Goal: Use online tool/utility: Utilize a website feature to perform a specific function

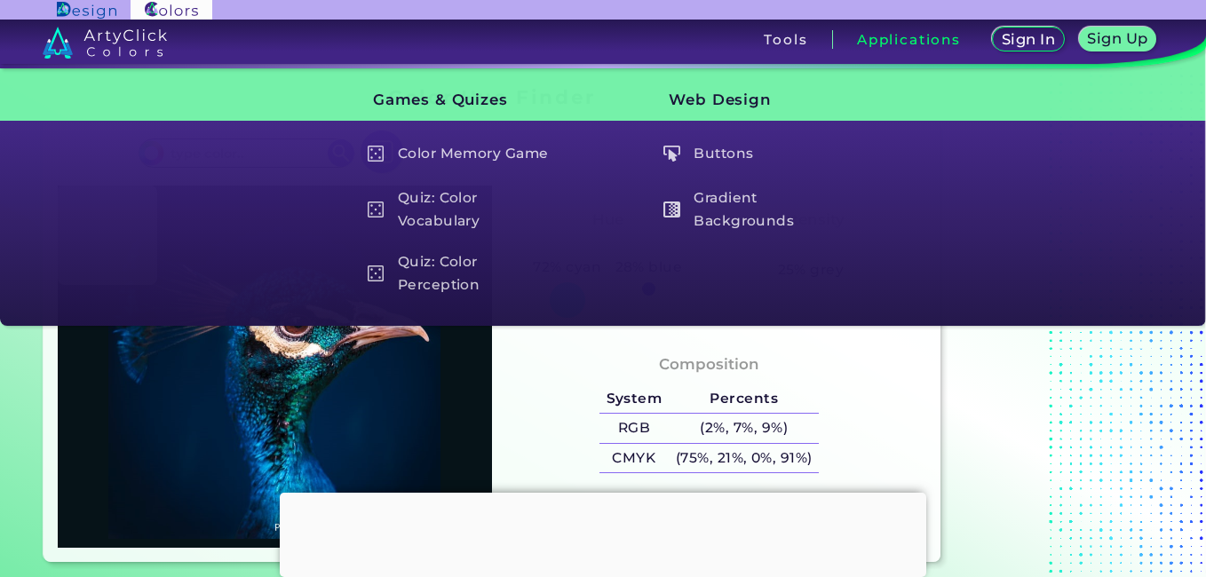
type input "#061318"
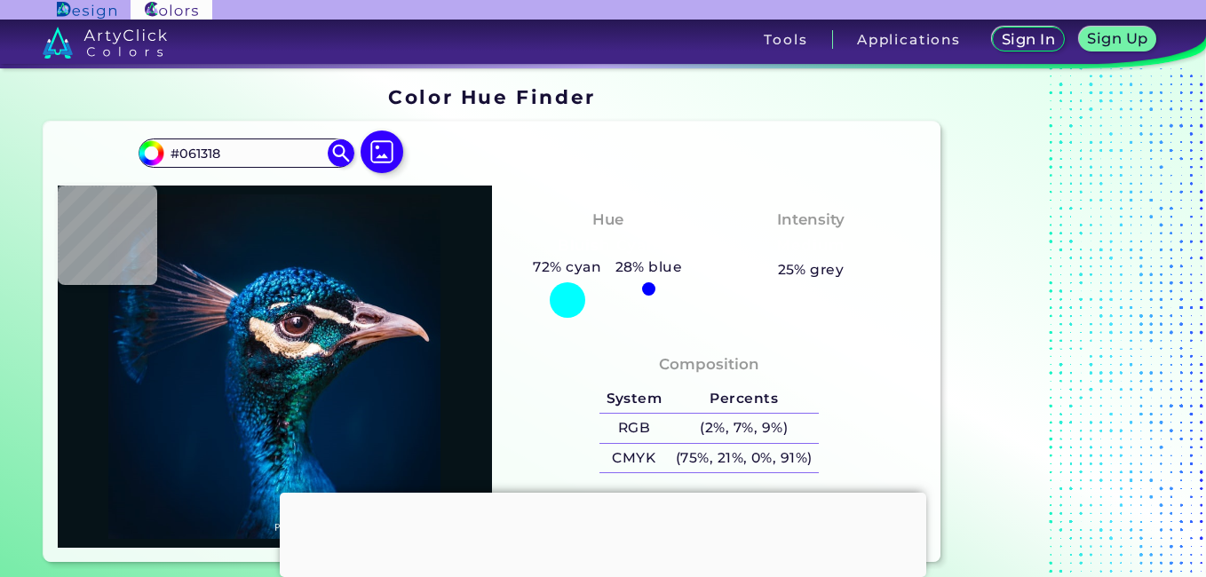
click at [542, 339] on div "Composition System Percents RGB (2%, 7%, 9%) CMYK (75%, 21%, 0%, 91%) Color" at bounding box center [709, 439] width 434 height 218
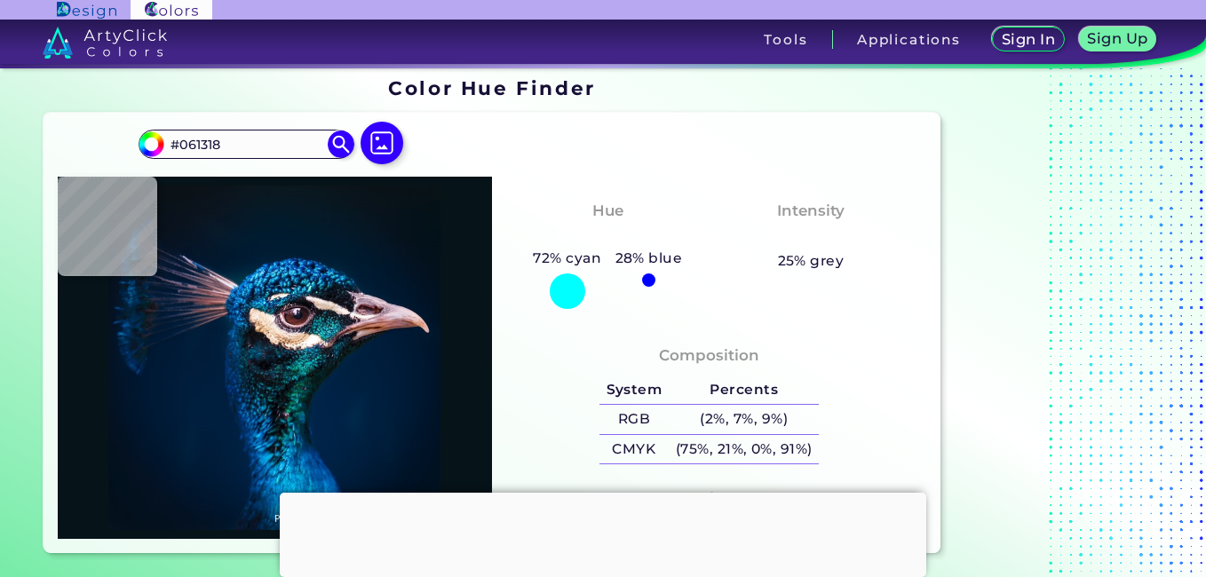
scroll to position [4, 0]
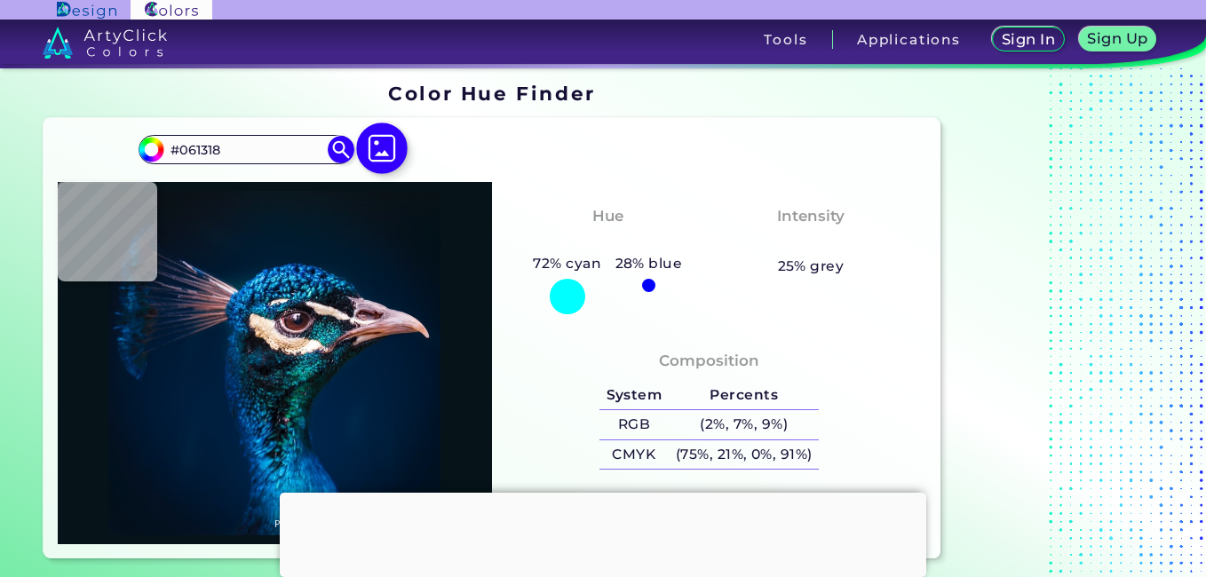
click at [388, 140] on img at bounding box center [383, 149] width 52 height 52
click at [0, 0] on input "file" at bounding box center [0, 0] width 0 height 0
type input "#2c0000"
type input "#2C0000"
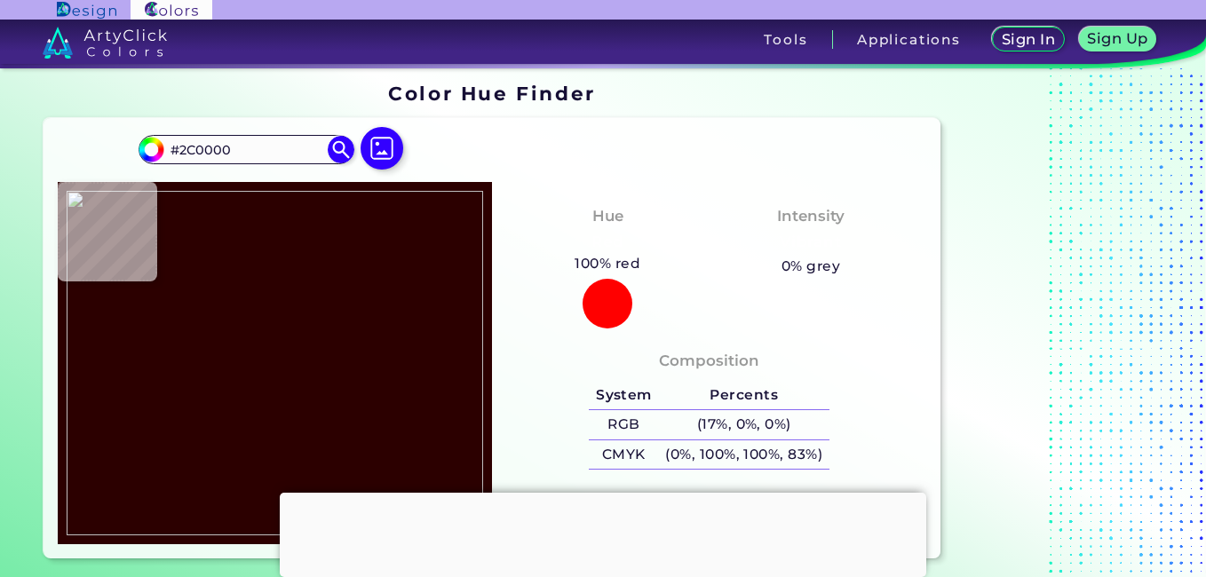
type input "#2c0001"
type input "#2C0001"
type input "#350000"
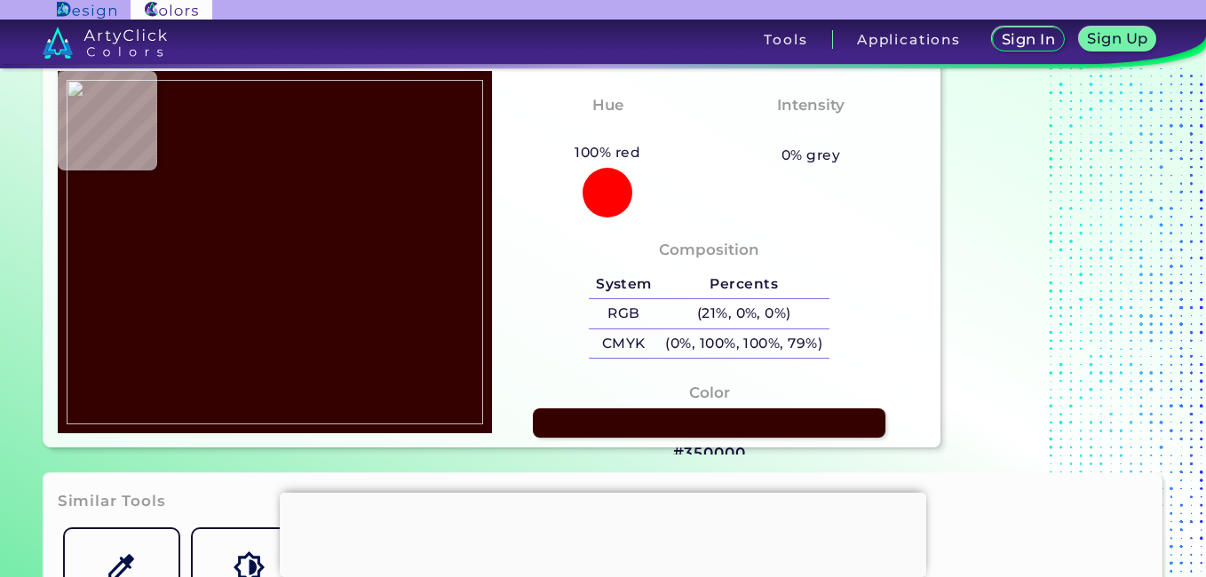
scroll to position [117, 0]
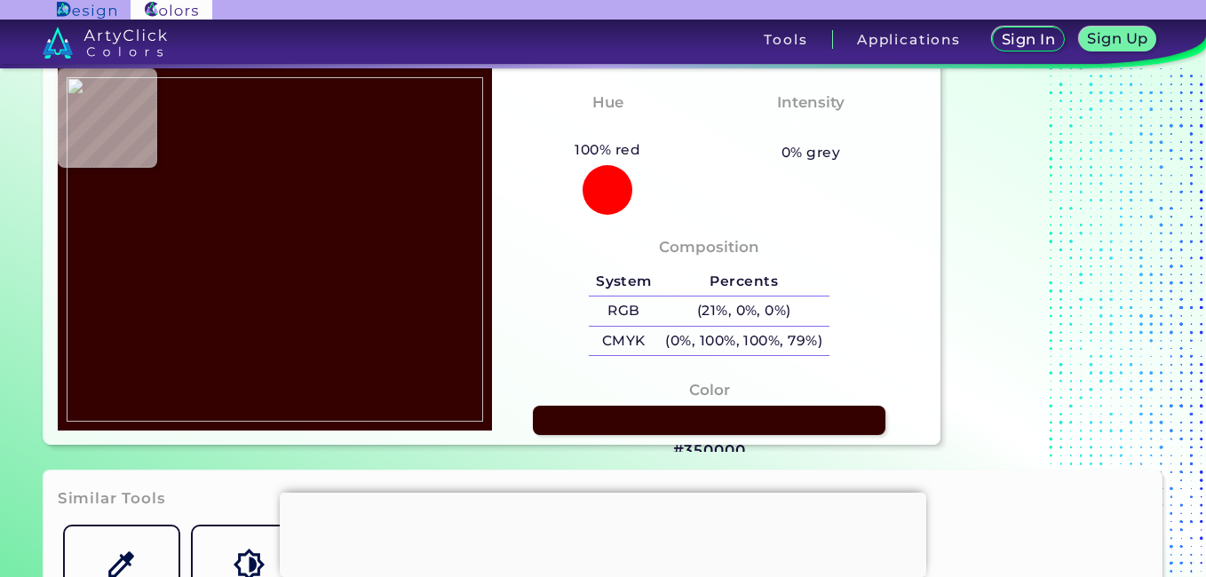
type input "#9e0a02"
type input "#9E0A02"
type input "#d01500"
type input "#D01500"
type input "#ce2309"
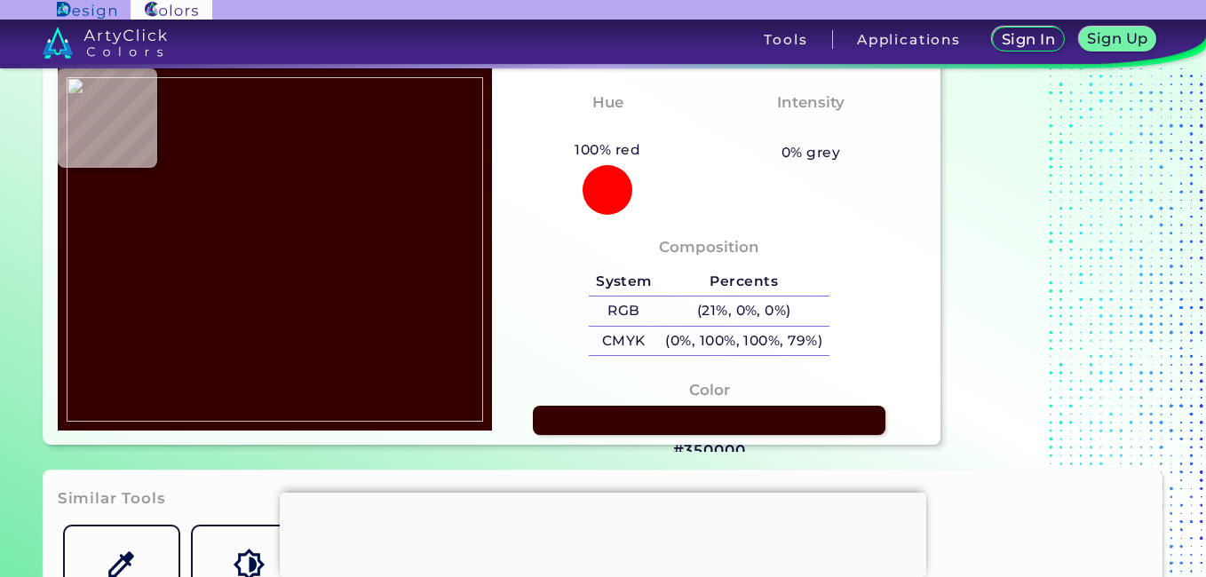
type input "#CE2309"
type input "#b81903"
type input "#B81903"
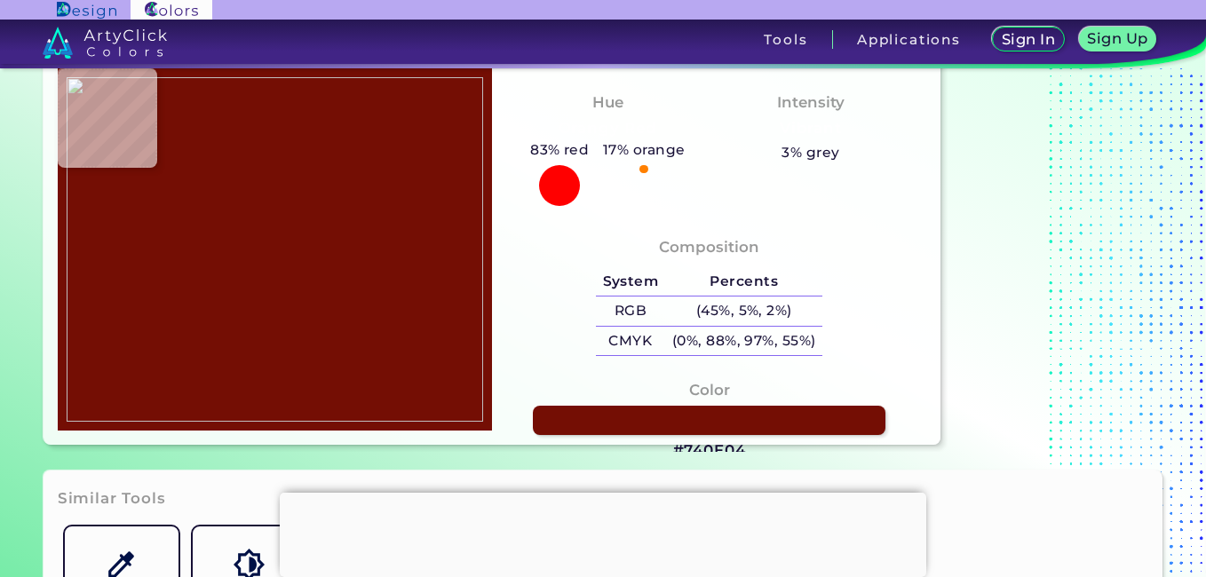
type input "#740e04"
type input "#740E04"
type input "#780705"
type input "#8a0e11"
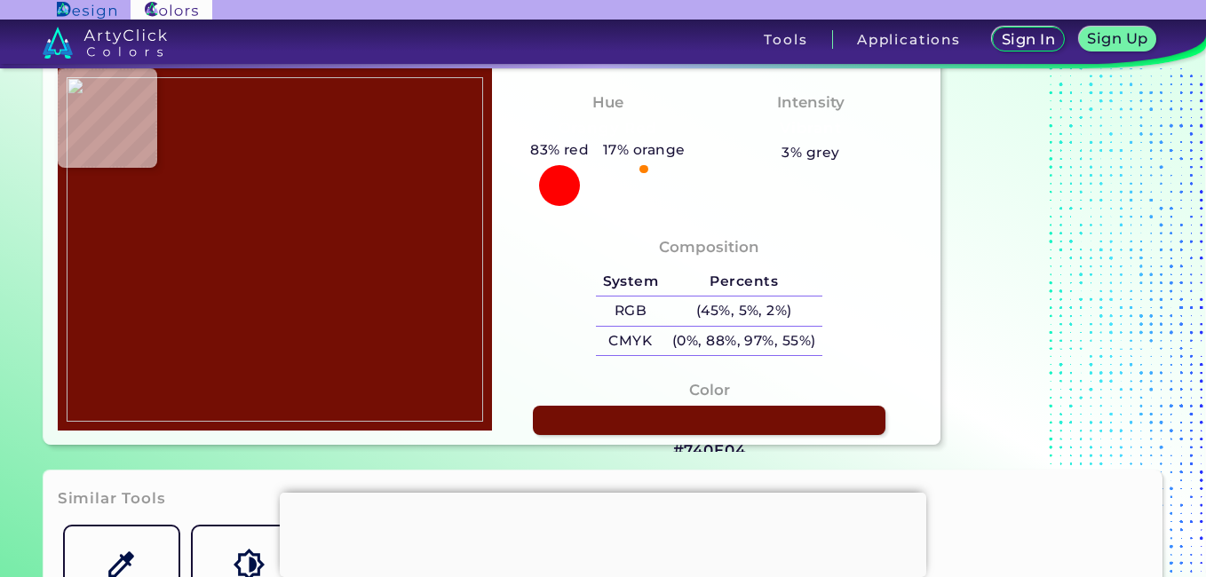
type input "#8A0E11"
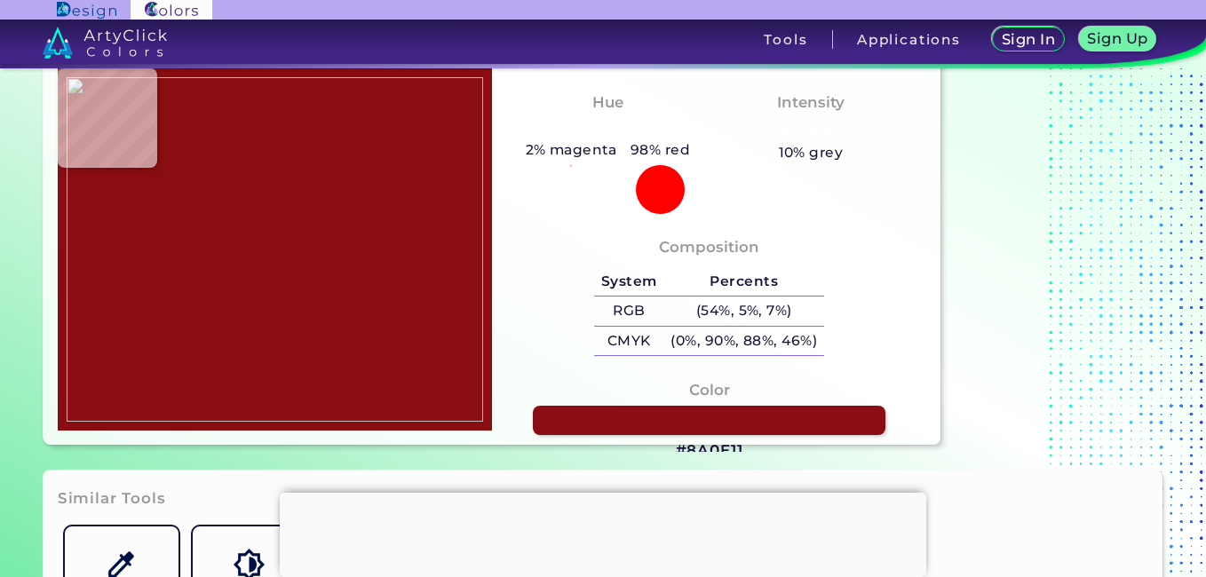
type input "#be210f"
type input "#BE210F"
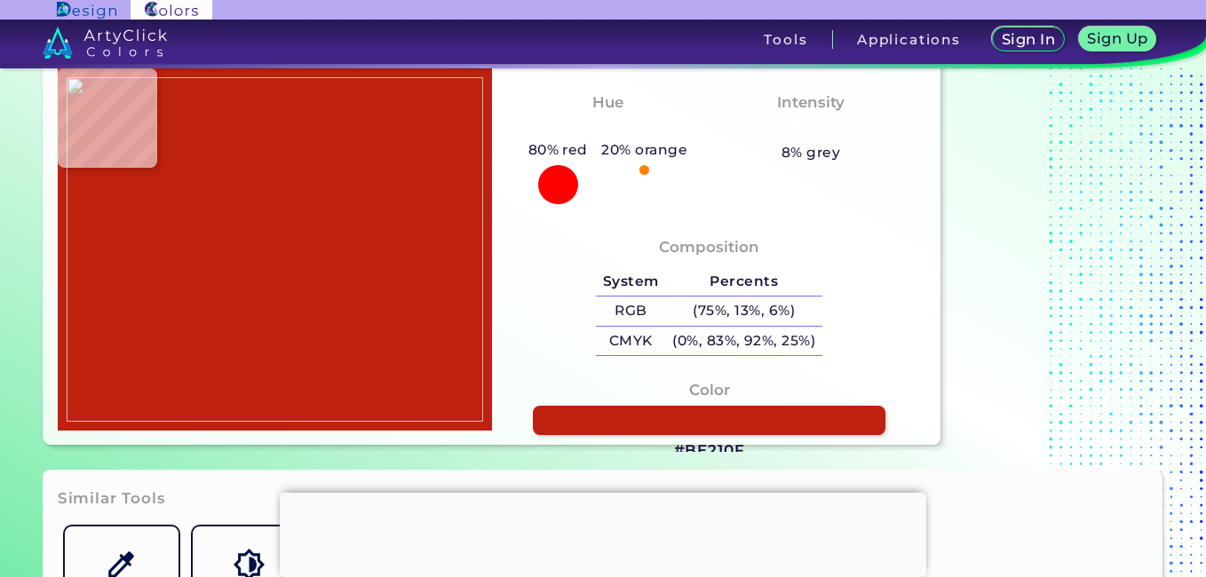
type input "#bd0a01"
type input "#BD0A01"
type input "#c30f04"
type input "#C30F04"
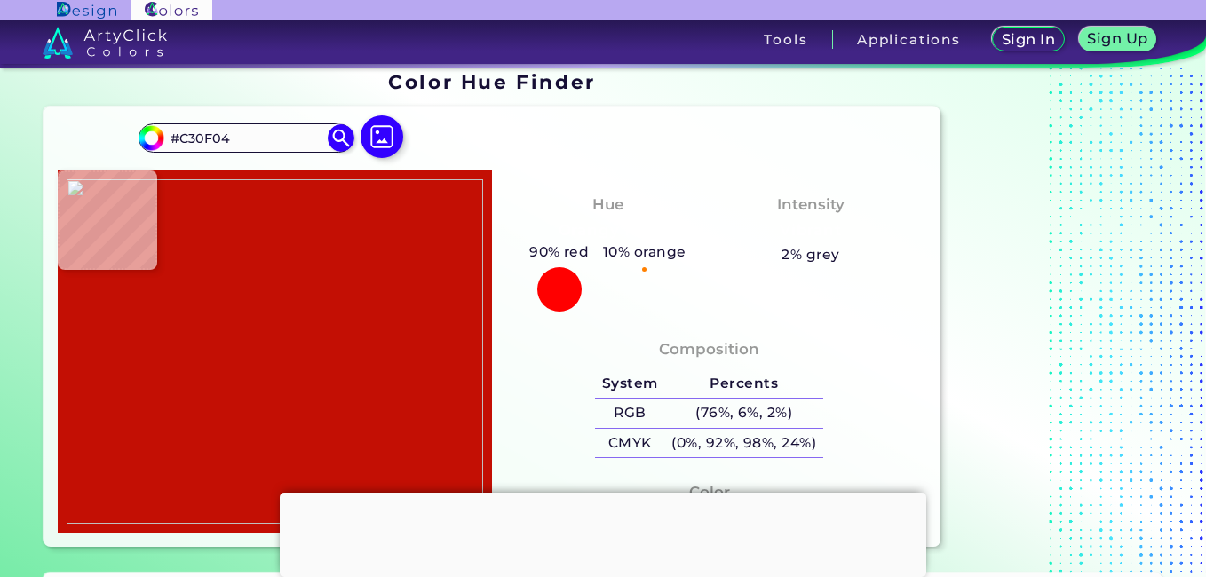
scroll to position [13, 0]
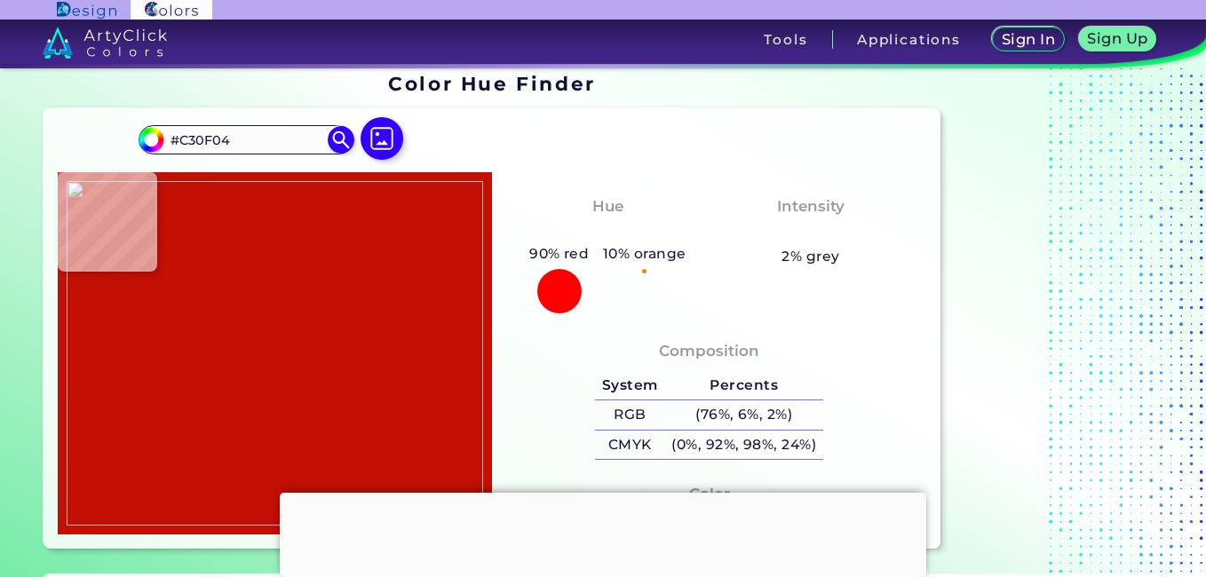
type input "#000000"
type input "#e48b09"
type input "#E48B09"
type input "#e7830a"
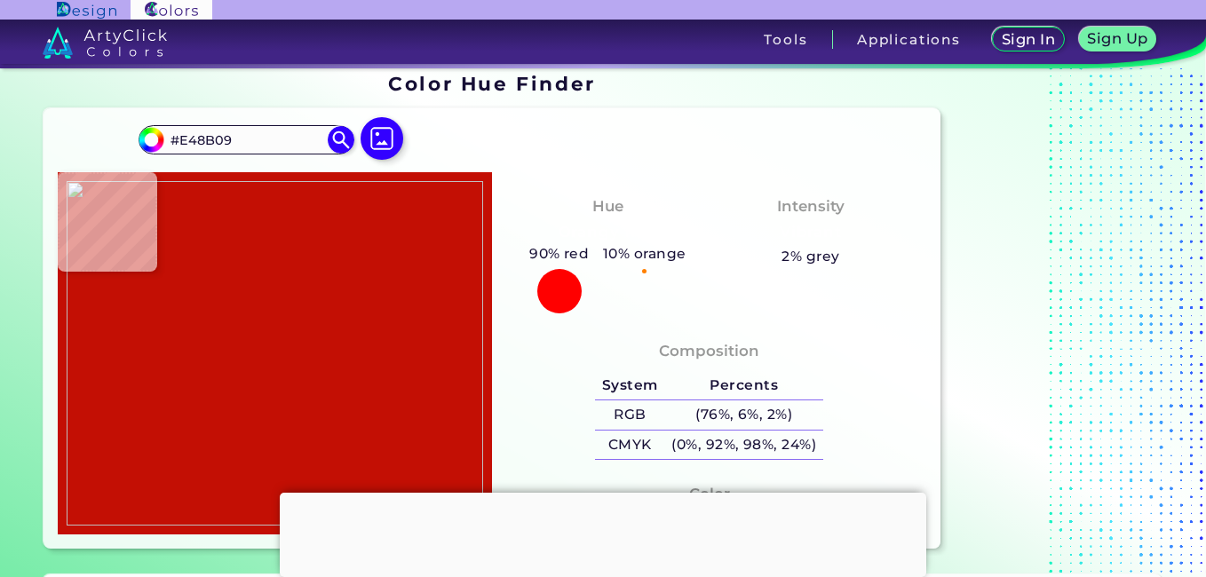
type input "#E7830A"
type input "#94453b"
type input "#94453B"
type input "#6a030a"
type input "#6A030A"
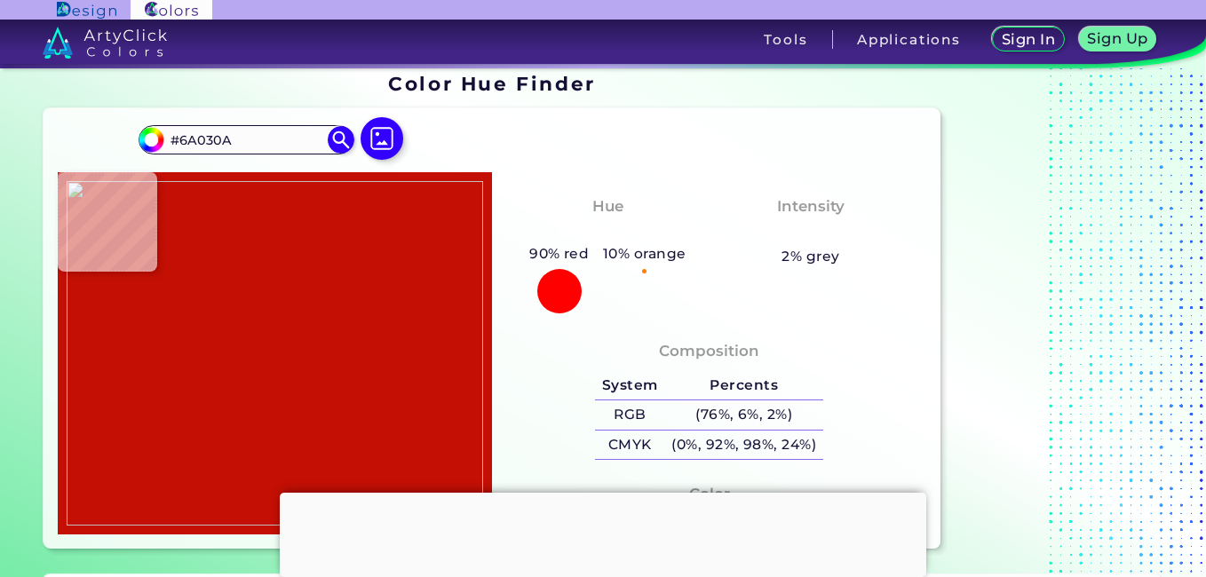
type input "#860506"
type input "#d12a09"
type input "#D12A09"
type input "#c61e02"
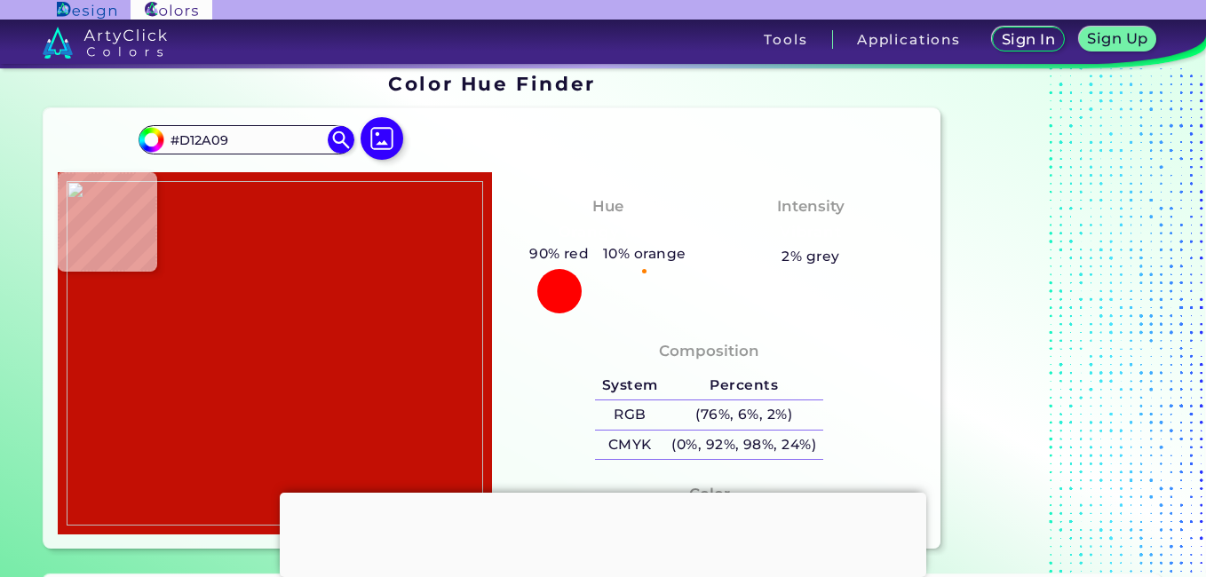
type input "#C61E02"
type input "#db601a"
type input "#DB601A"
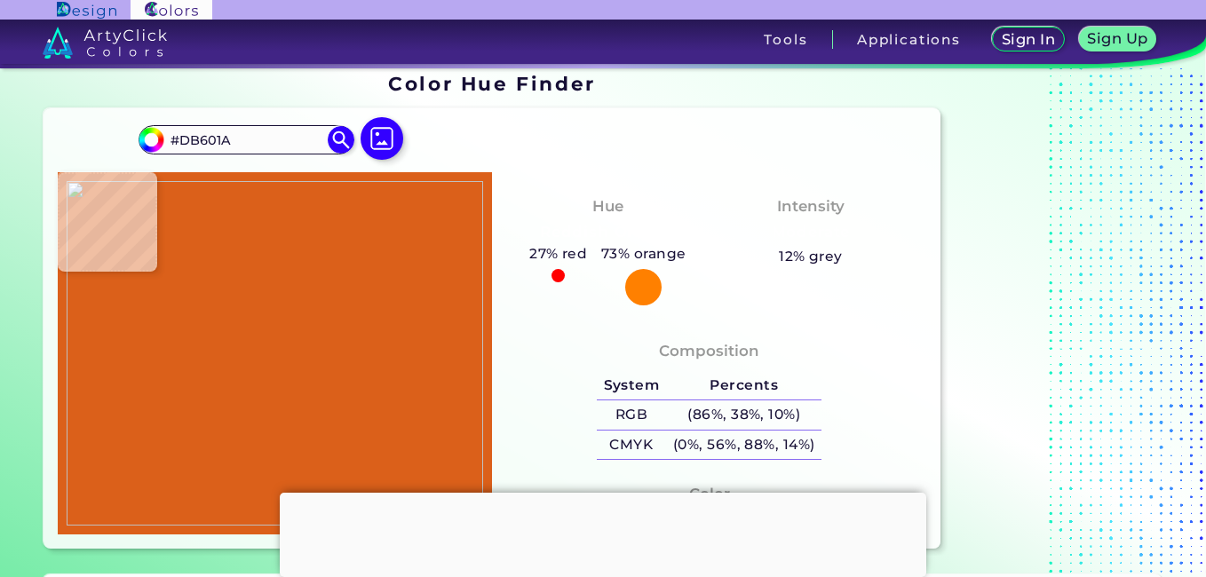
type input "#770000"
type input "#720100"
type input "#870100"
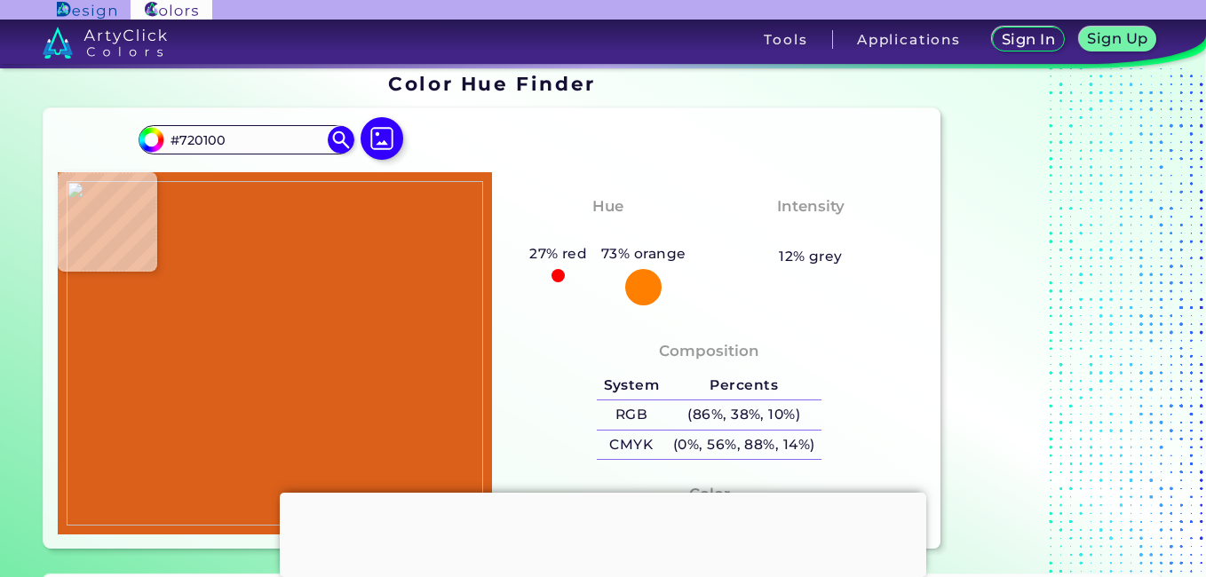
type input "#870100"
type input "#ae1502"
type input "#AE1502"
type input "#cb1604"
type input "#CB1604"
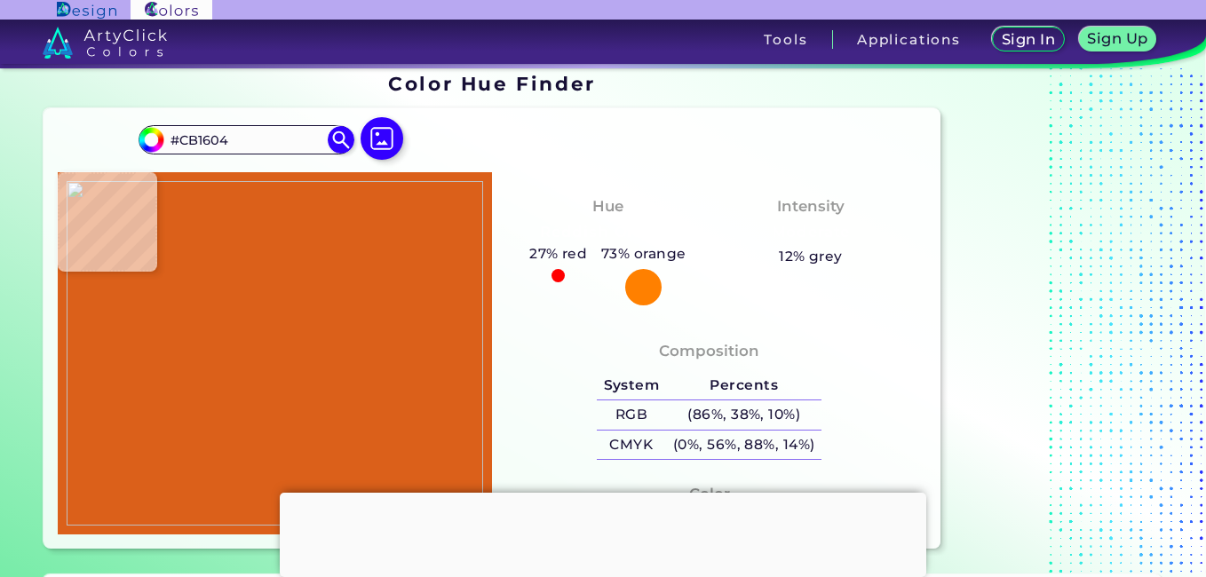
type input "#9d0202"
type input "#9D0202"
type input "#ab100b"
type input "#AB100B"
type input "#c61a0d"
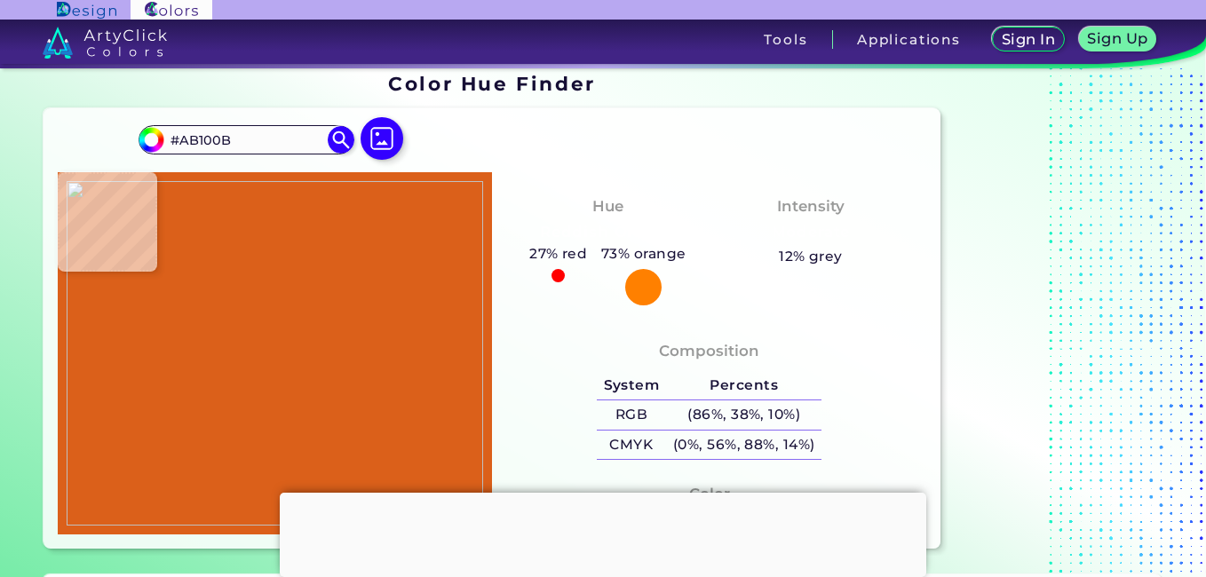
type input "#C61A0D"
type input "#c11005"
type input "#C11005"
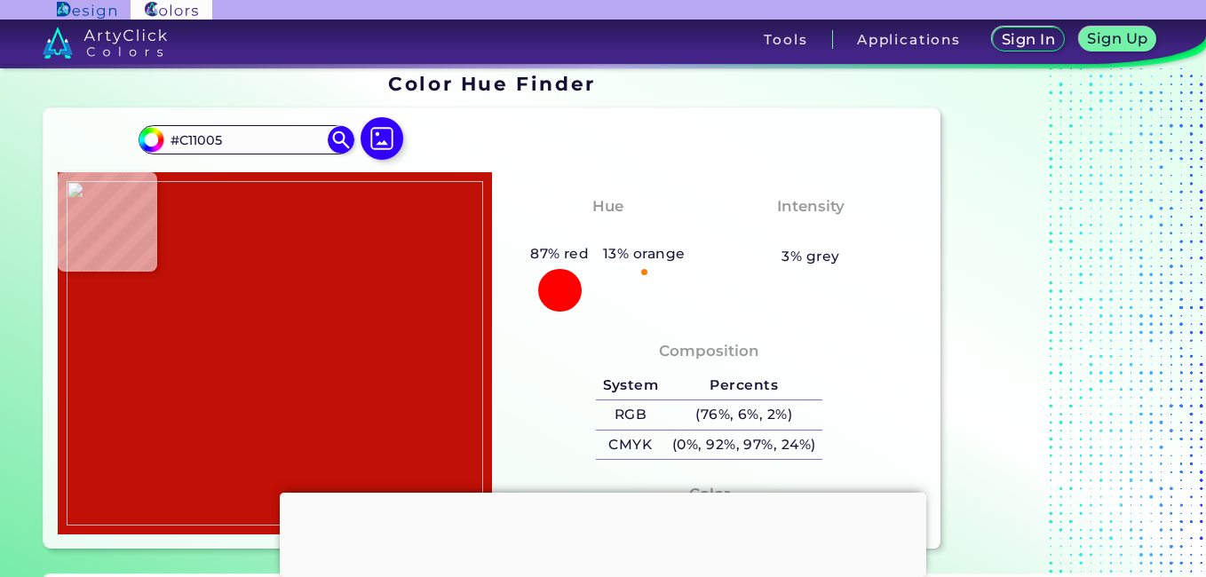
type input "#de2007"
type input "#DE2007"
type input "#dd1906"
type input "#DD1906"
type input "#af0700"
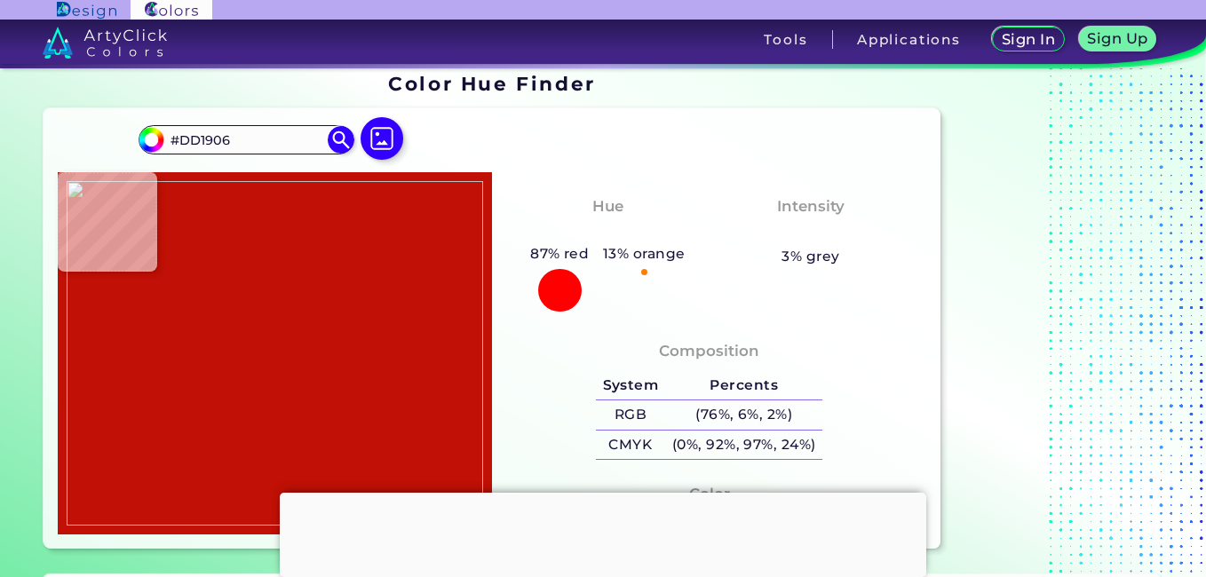
type input "#AF0700"
type input "#8d0303"
type input "#8D0303"
type input "#940700"
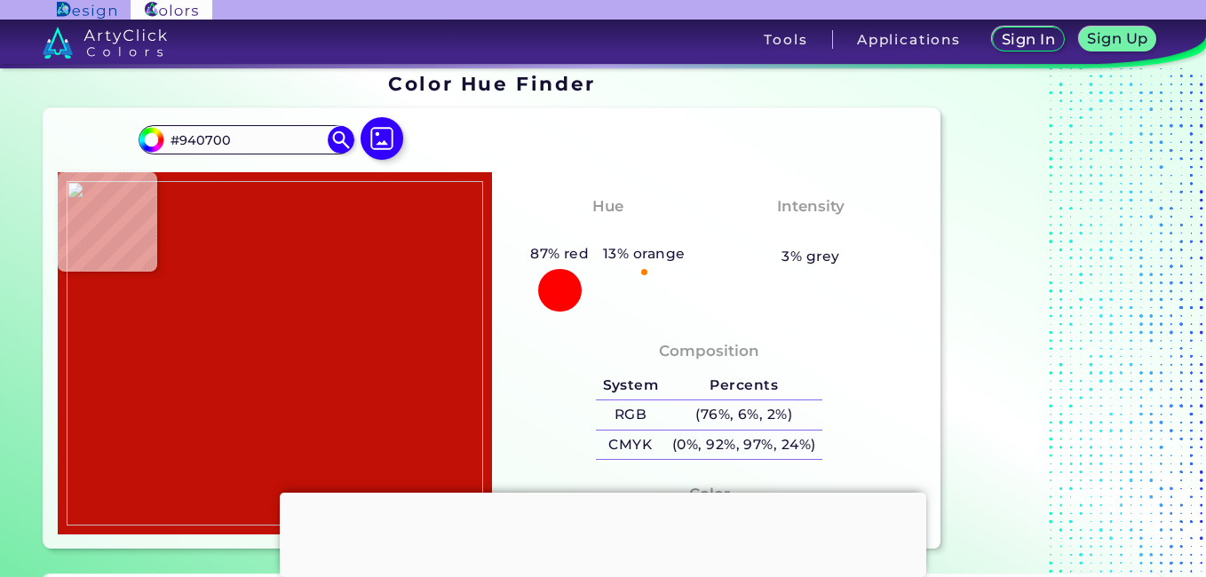
type input "#d31e0d"
type input "#D31E0D"
type input "#d02203"
type input "#D02203"
type input "#da2304"
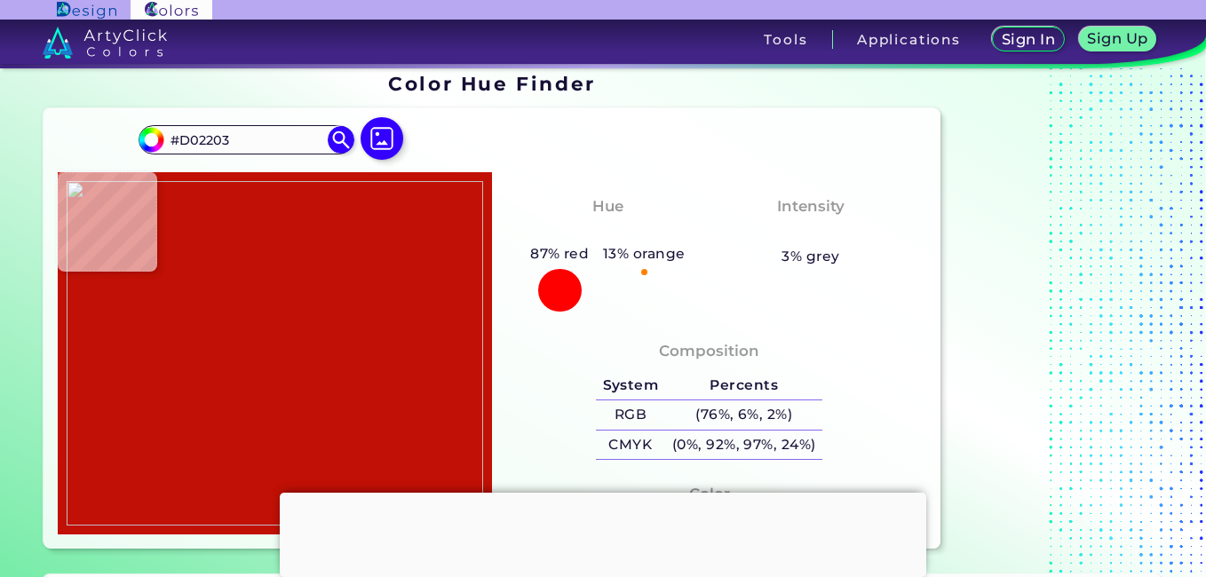
type input "#DA2304"
type input "#de1a00"
type input "#DE1A00"
type input "#d82a02"
type input "#D82A02"
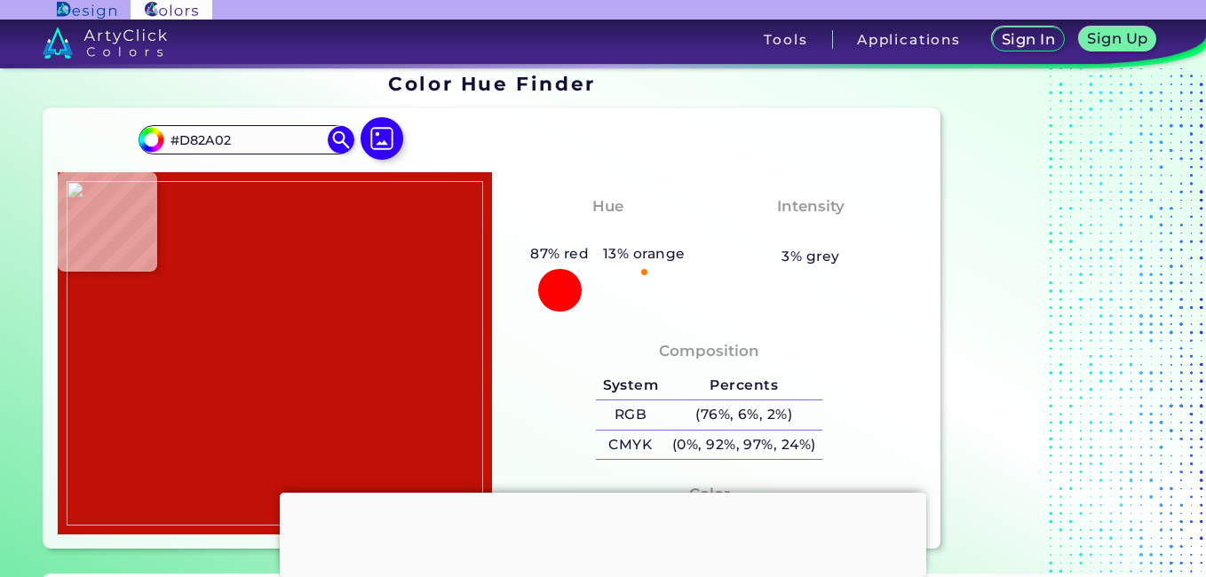
type input "#da2103"
type input "#DA2103"
type input "#e02407"
type input "#E02407"
type input "#d81b00"
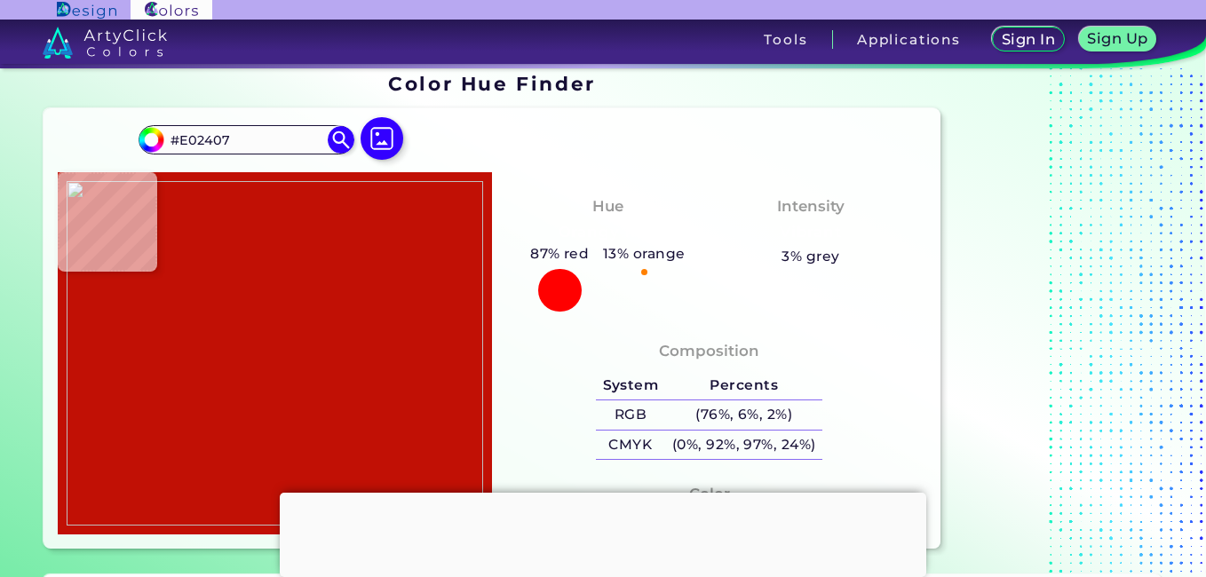
type input "#D81B00"
type input "#da1c02"
type input "#DA1C02"
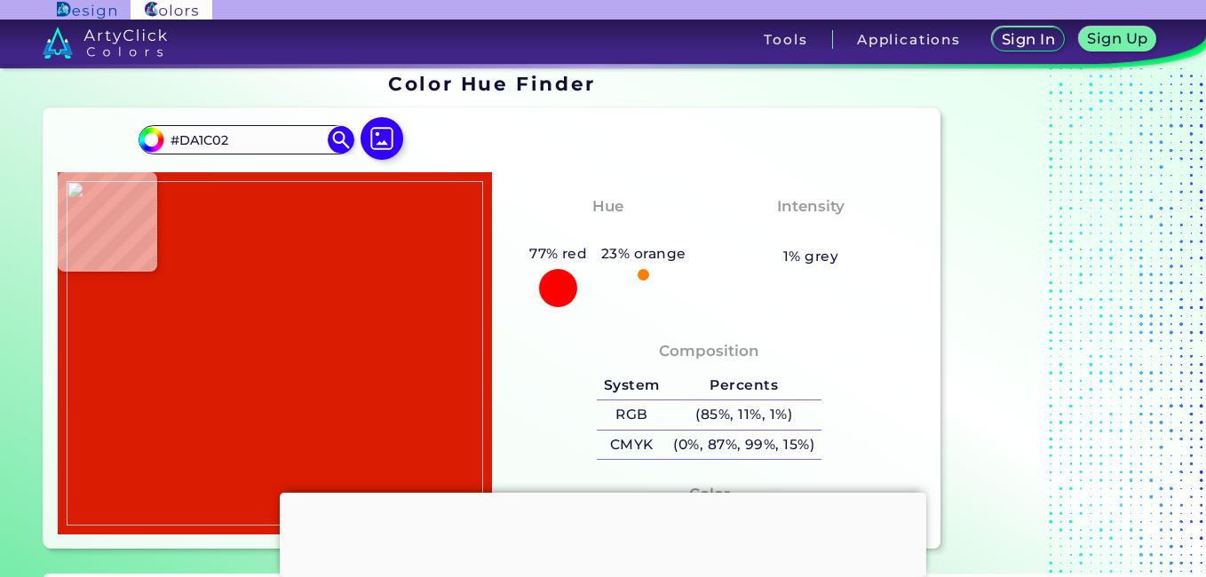
type input "#de1f05"
type input "#DE1F05"
type input "#dd2308"
type input "#DD2308"
type input "#db2206"
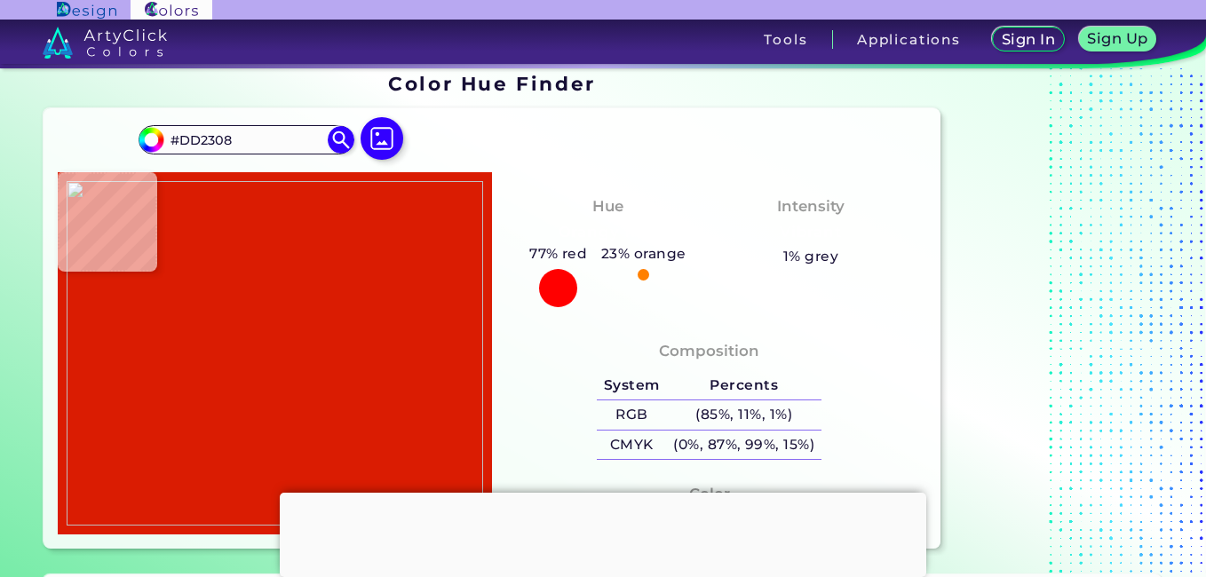
type input "#DB2206"
type input "#d41b00"
type input "#D41B00"
type input "#db1d03"
type input "#DB1D03"
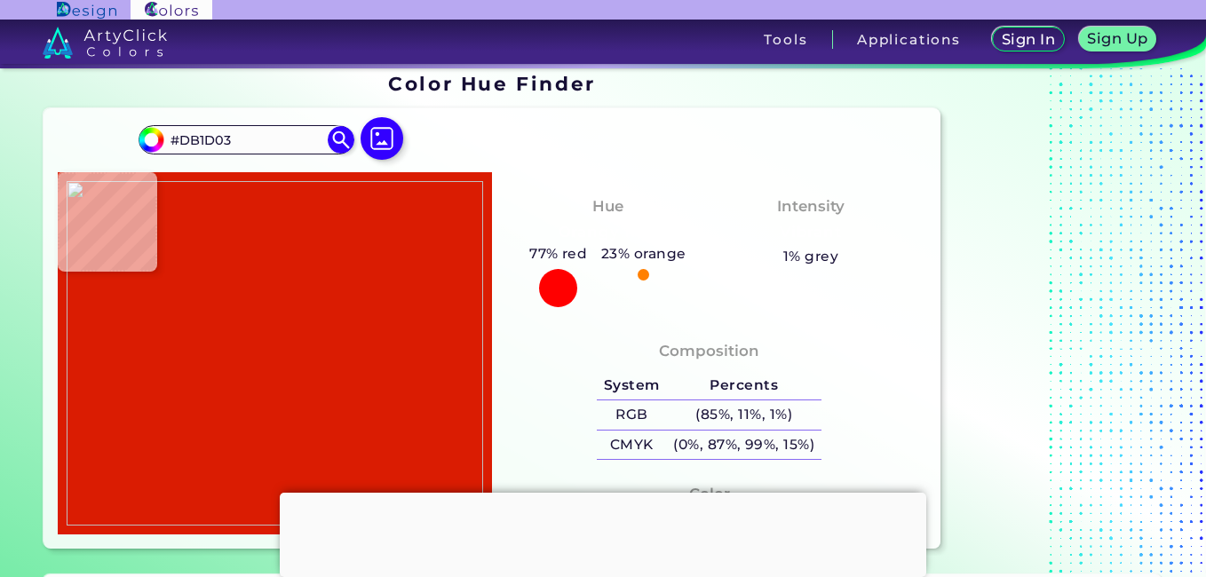
type input "#db2006"
type input "#DB2006"
type input "#d51b02"
type input "#D51B02"
type input "#d01600"
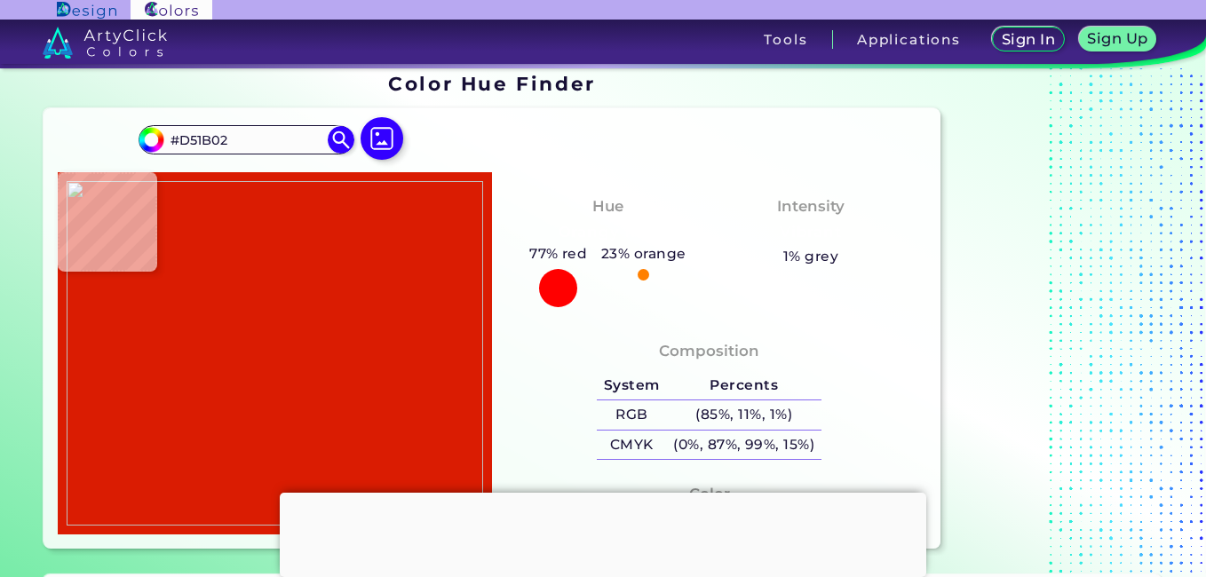
type input "#D01600"
type input "#d31902"
type input "#D31902"
type input "#cf1401"
type input "#CF1401"
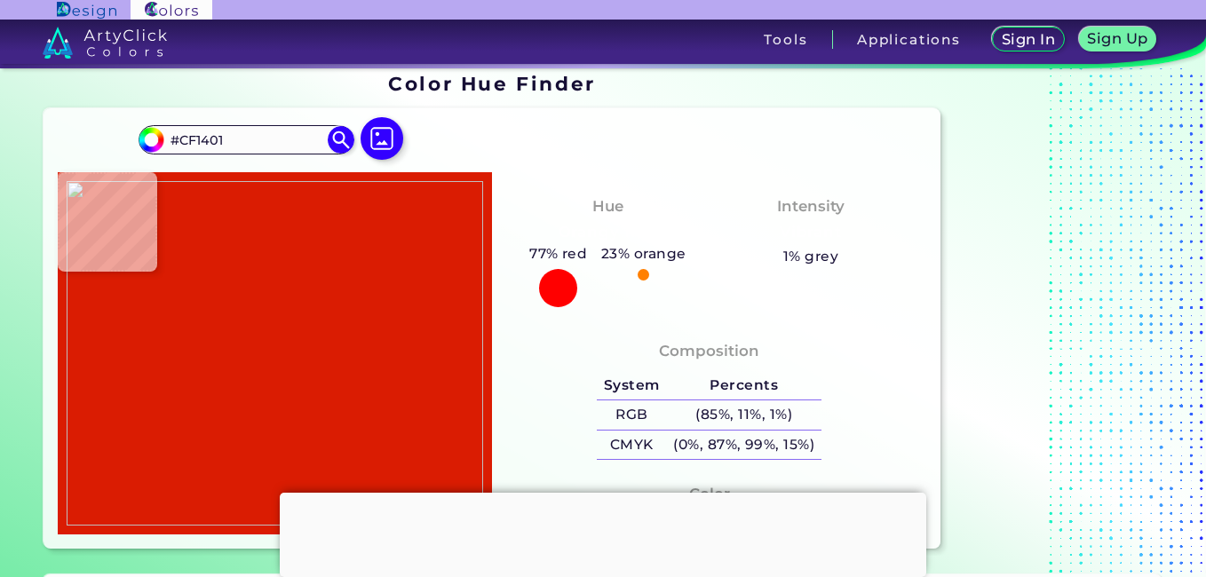
type input "#d21205"
type input "#D21205"
type input "#d91b0b"
type input "#D91B0B"
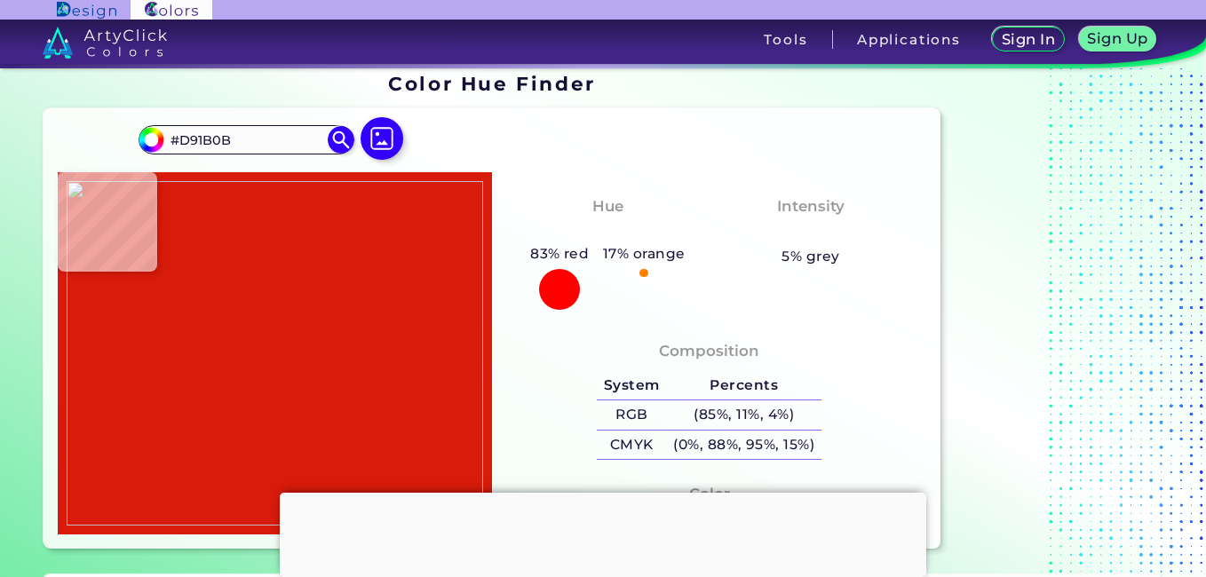
type input "#c70c00"
type input "#C70C00"
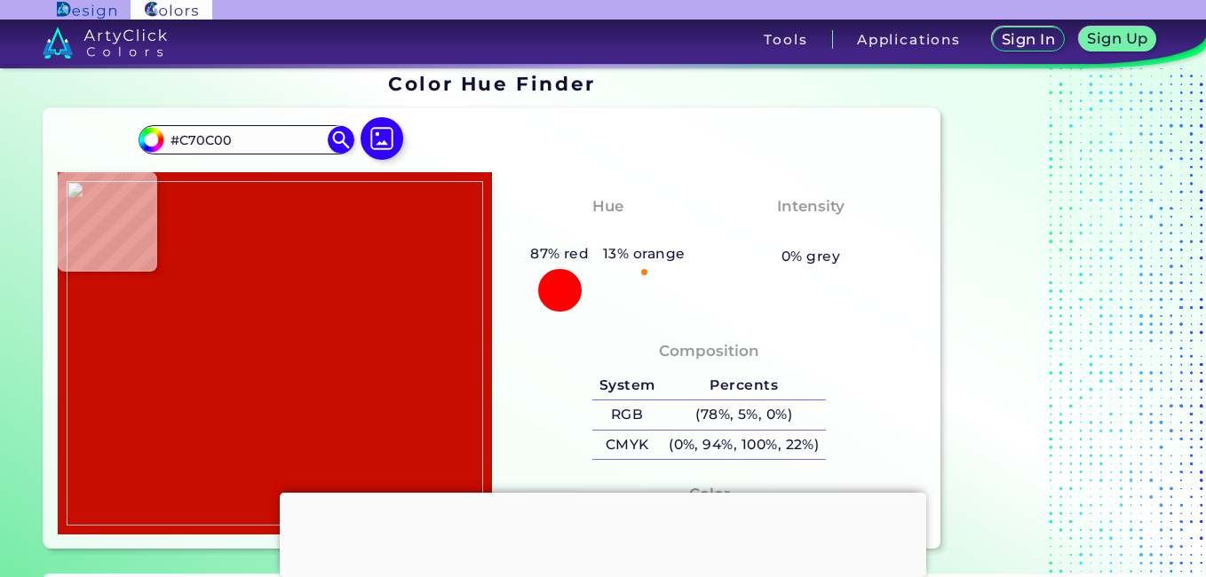
type input "#b90800"
type input "#B90800"
type input "#a50f04"
type input "#A50F04"
type input "#ac0f06"
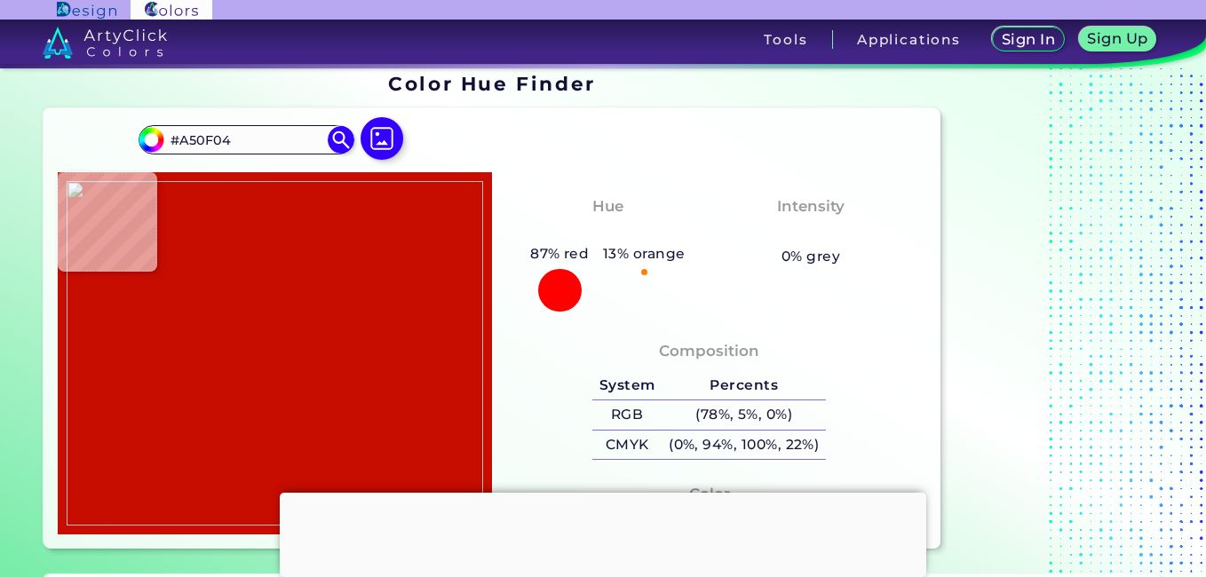
type input "#AC0F06"
type input "#a00f04"
type input "#A00F04"
type input "#960801"
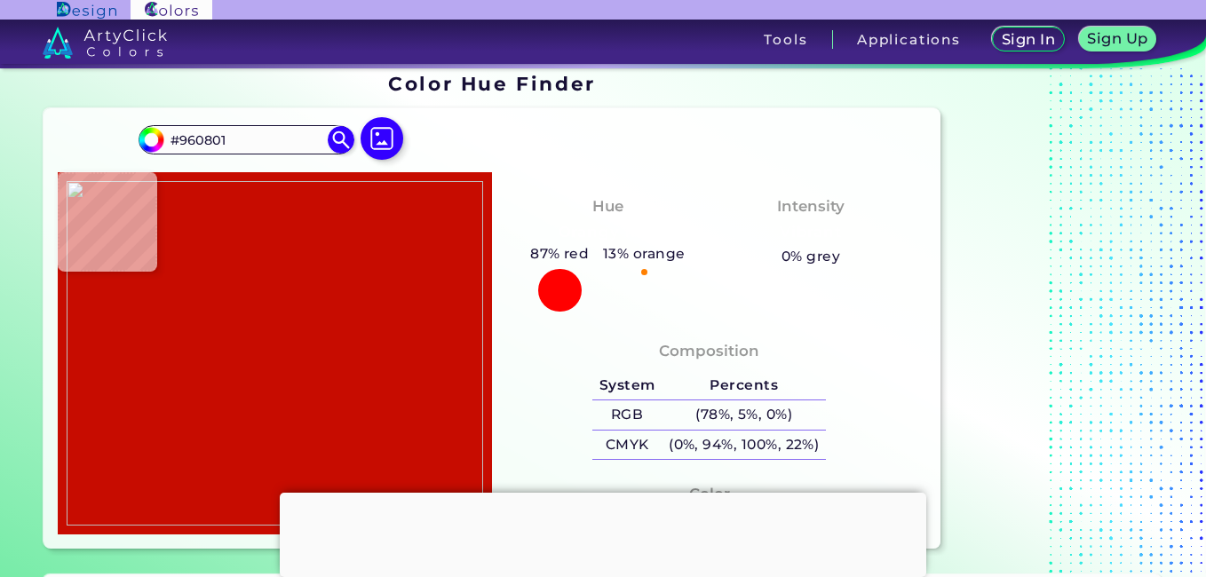
type input "#970d04"
type input "#970D04"
type input "#970603"
type input "#920201"
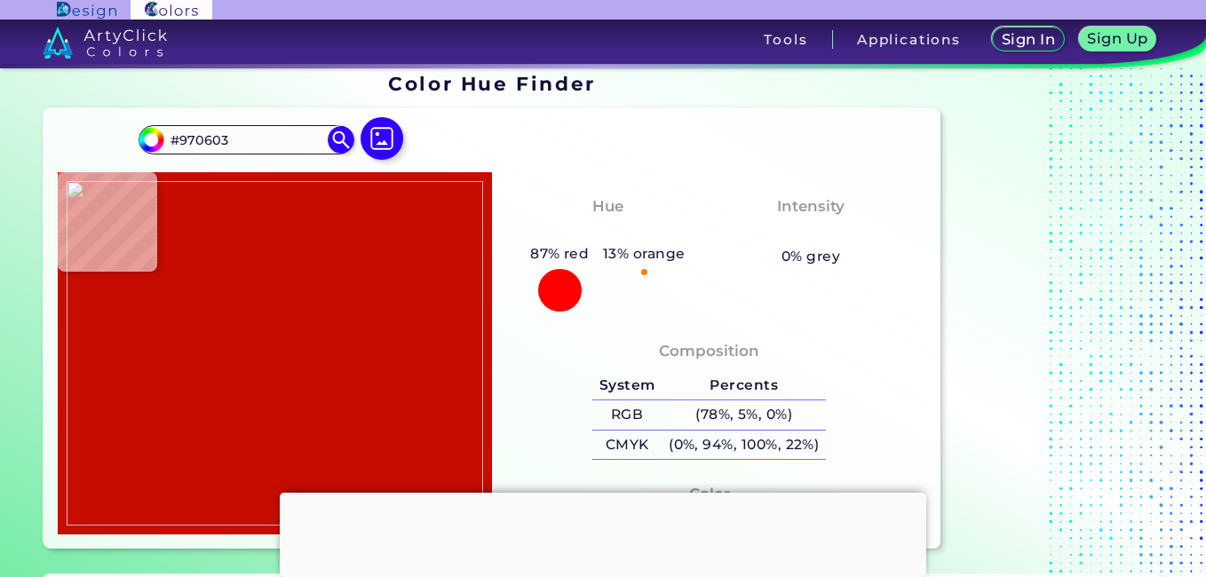
type input "#920201"
type input "#820302"
type input "#6e0000"
type input "#6E0000"
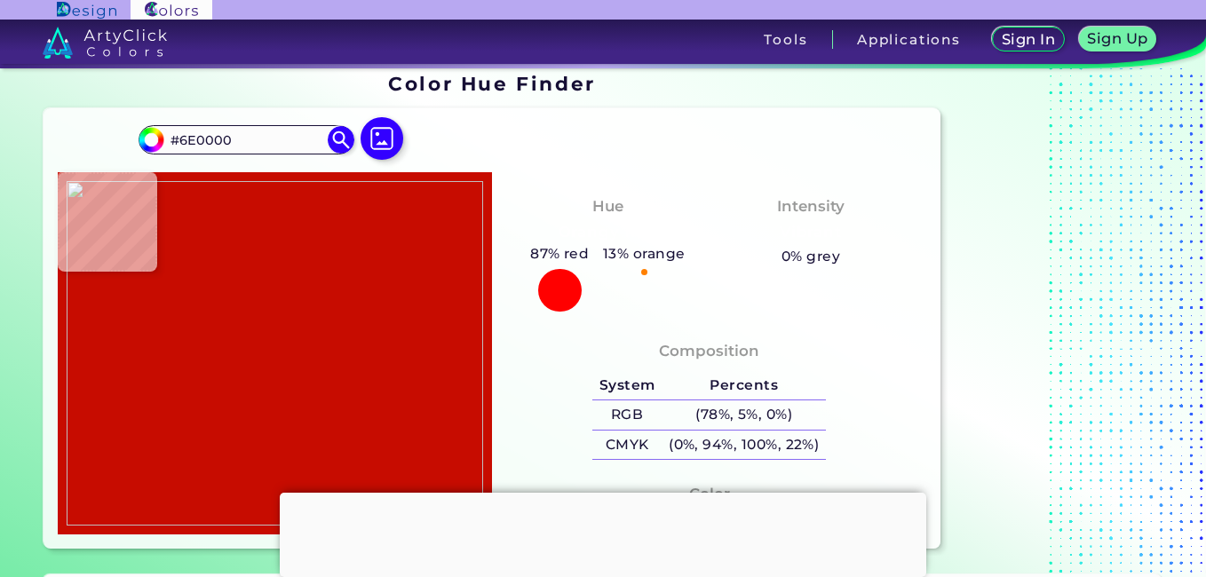
type input "#640002"
type input "#4e0000"
type input "#4E0000"
type input "#490001"
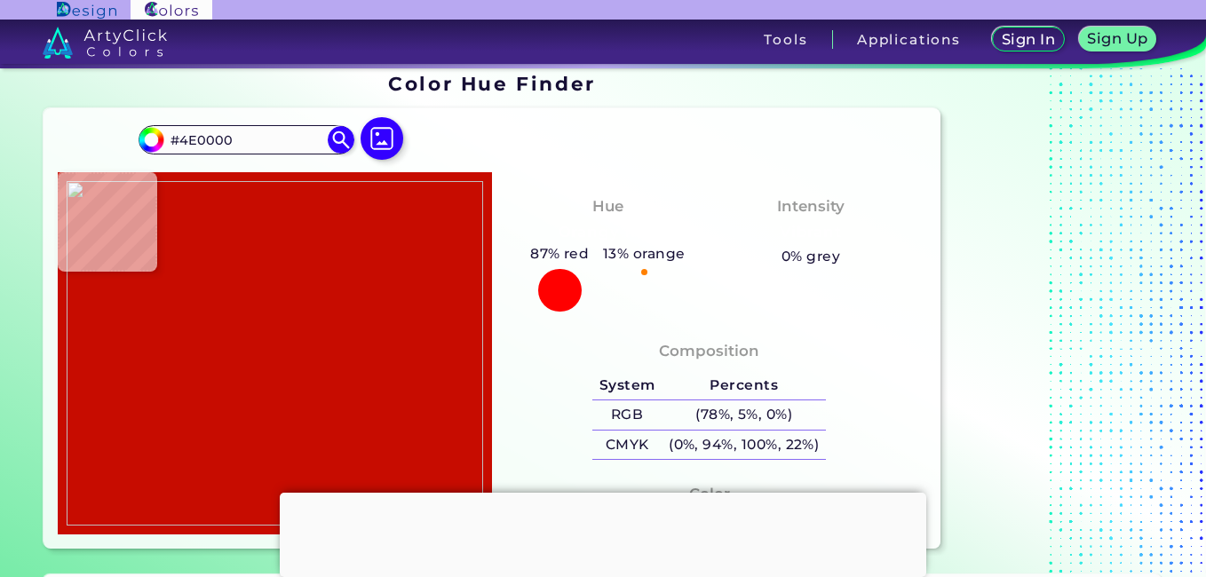
type input "#490001"
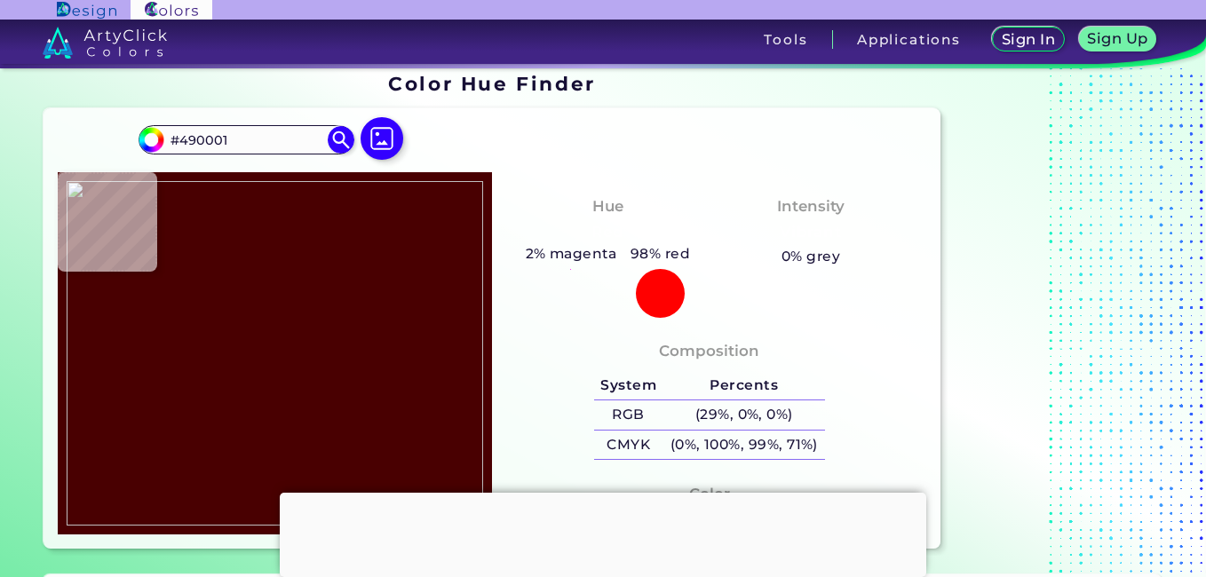
type input "#480001"
type input "#440002"
type input "#330000"
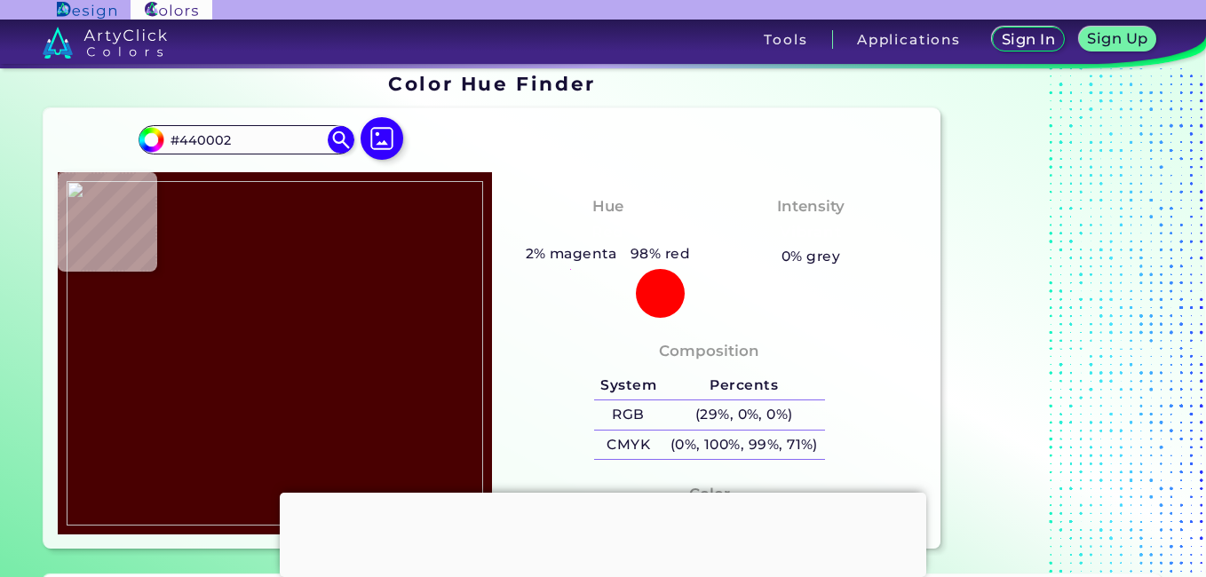
type input "#330000"
type input "#4c0307"
type input "#4C0307"
type input "#560202"
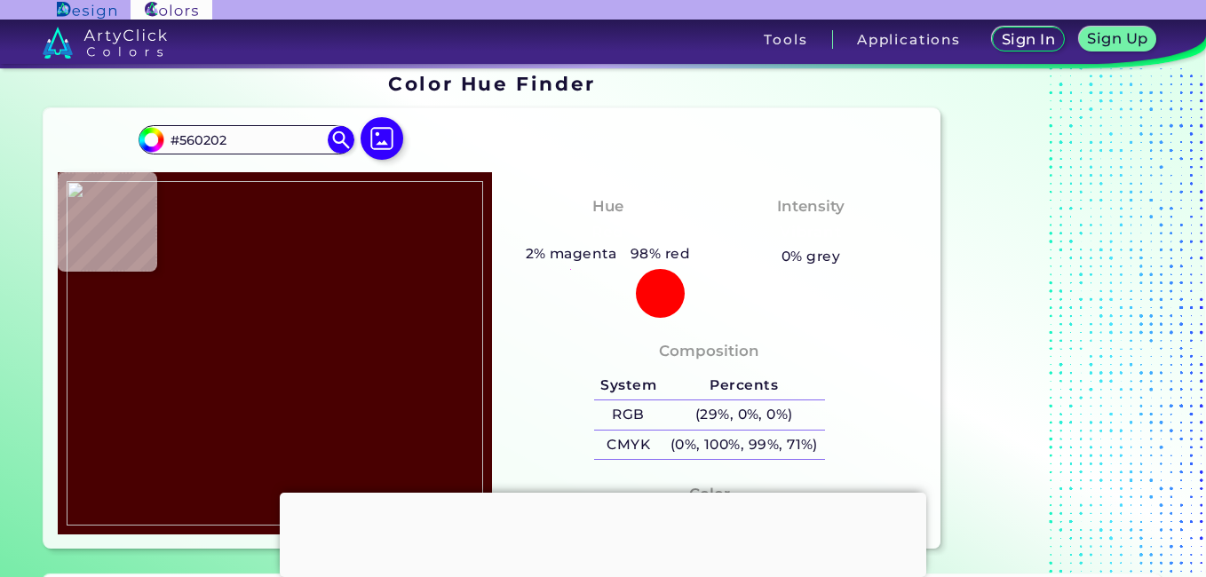
type input "#520100"
type input "#510100"
type input "#540000"
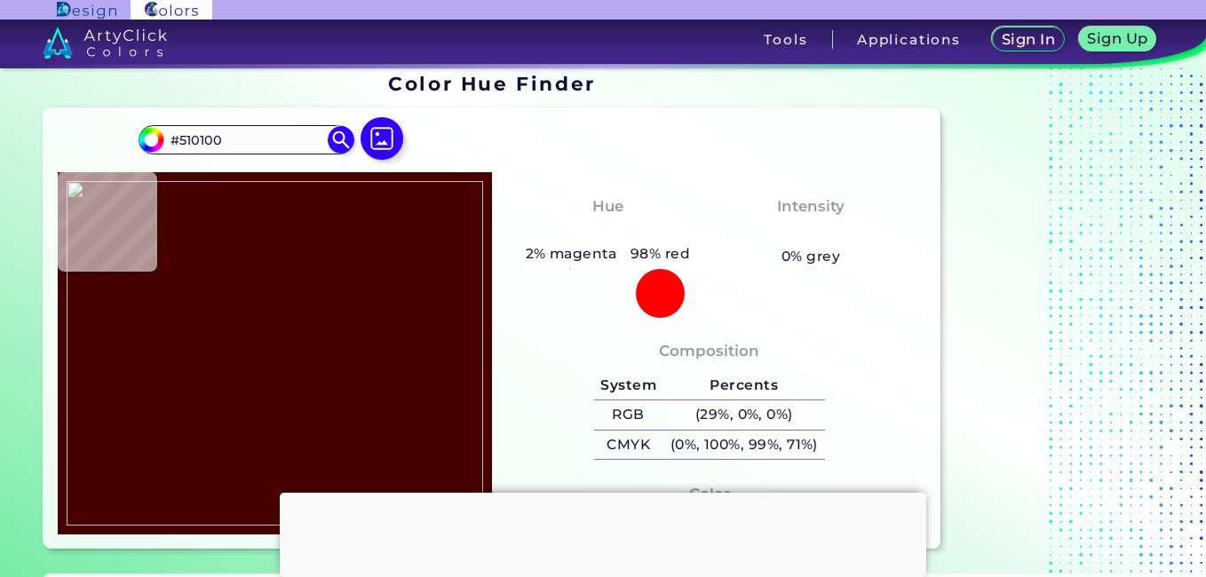
type input "#540000"
type input "#560001"
type input "#580303"
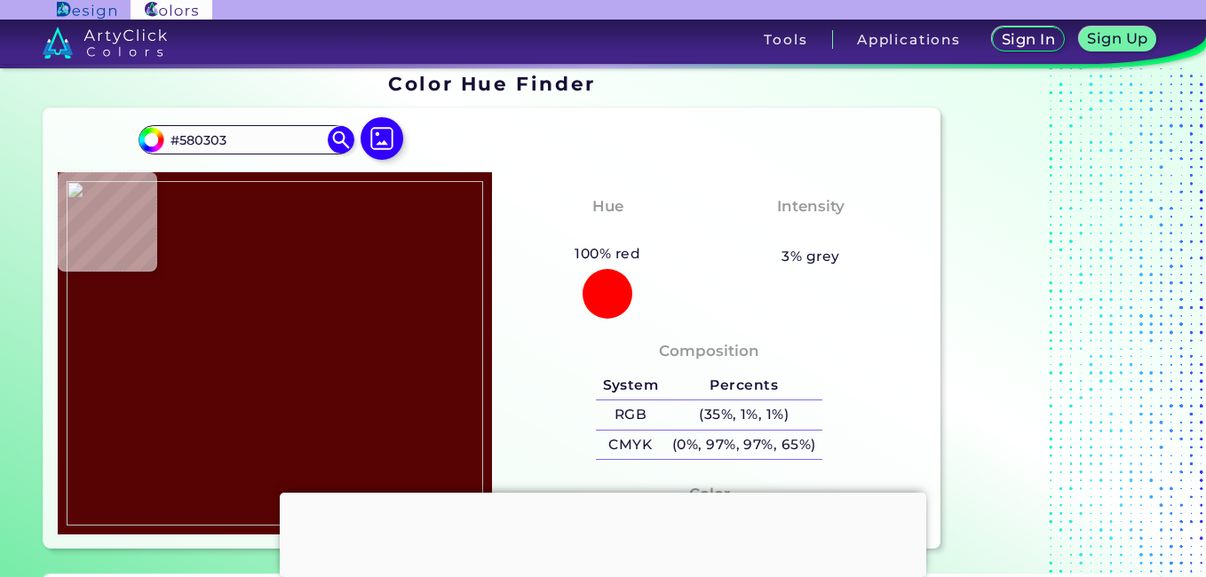
type input "#560003"
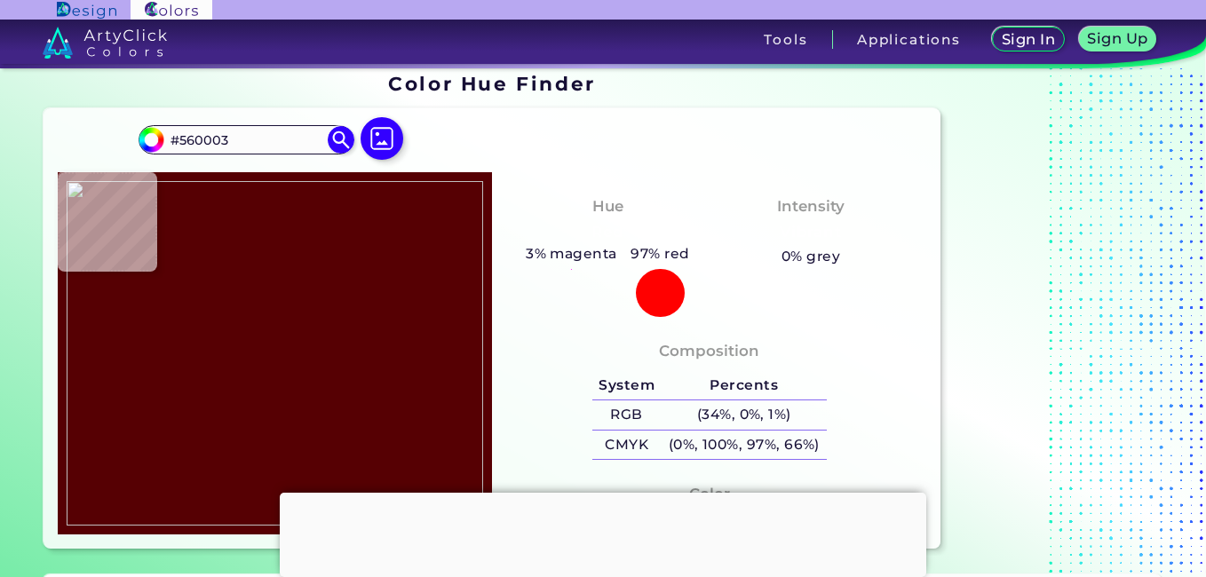
type input "#520000"
type input "#540201"
type input "#510100"
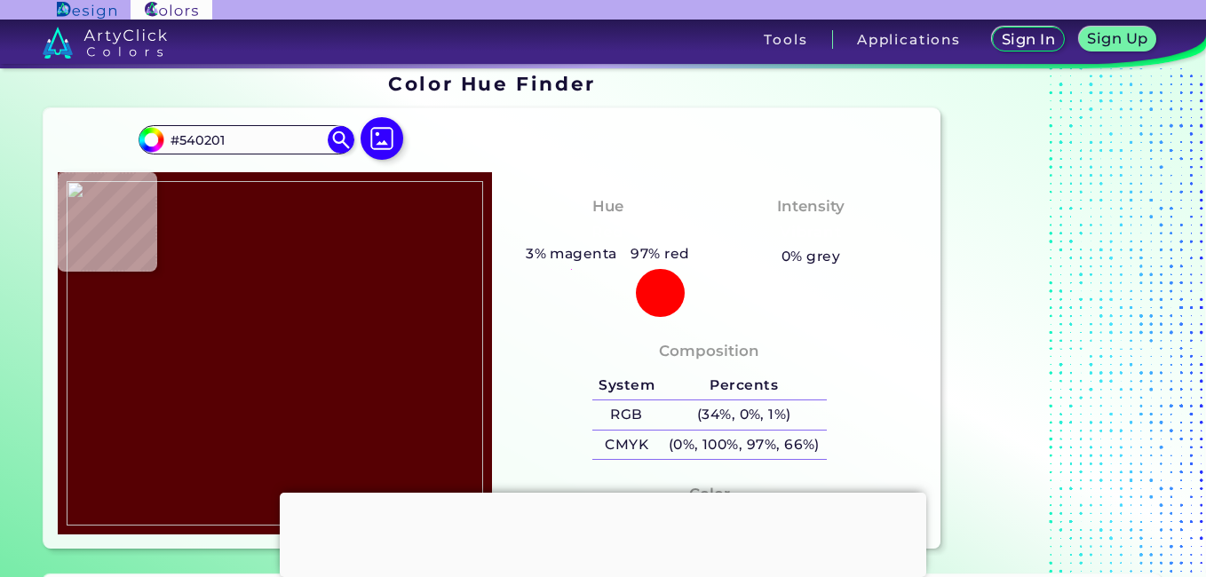
type input "#510100"
type input "#520202"
type input "#4f0000"
type input "#4F0000"
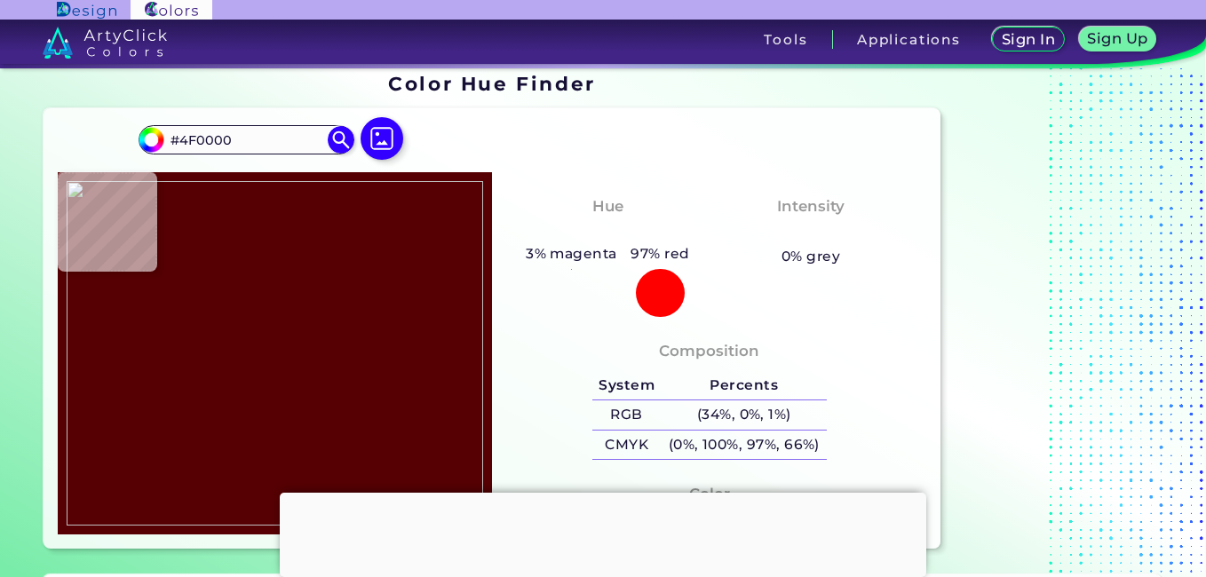
type input "#4f0001"
type input "#4F0001"
type input "#4e0000"
type input "#4E0000"
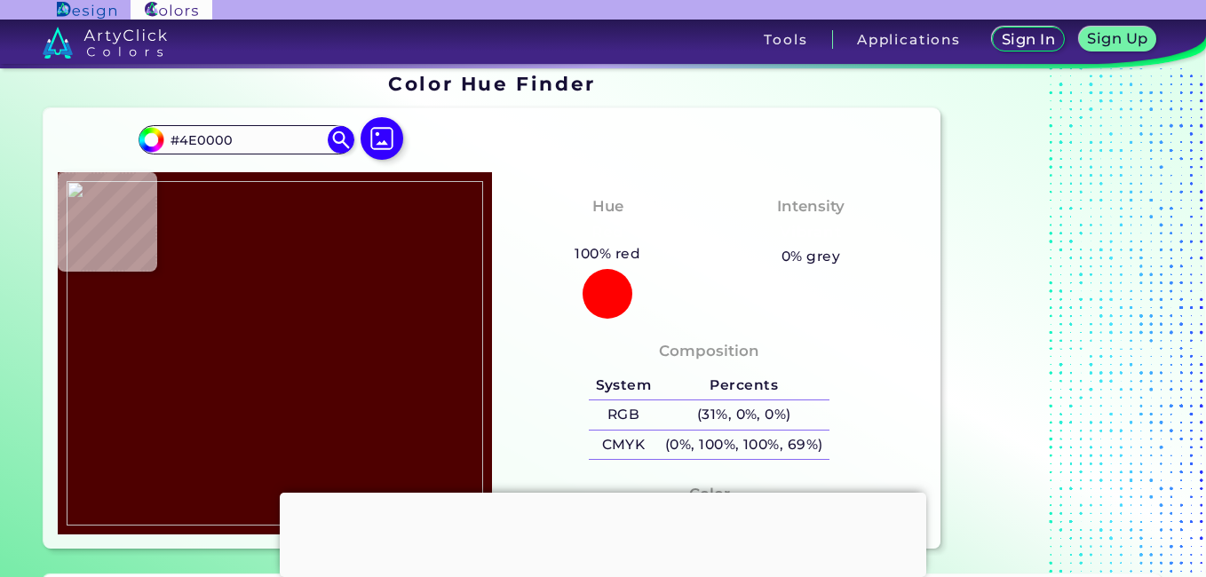
type input "#4d0000"
type input "#4D0000"
type input "#4e0000"
type input "#4E0000"
type input "#4d0000"
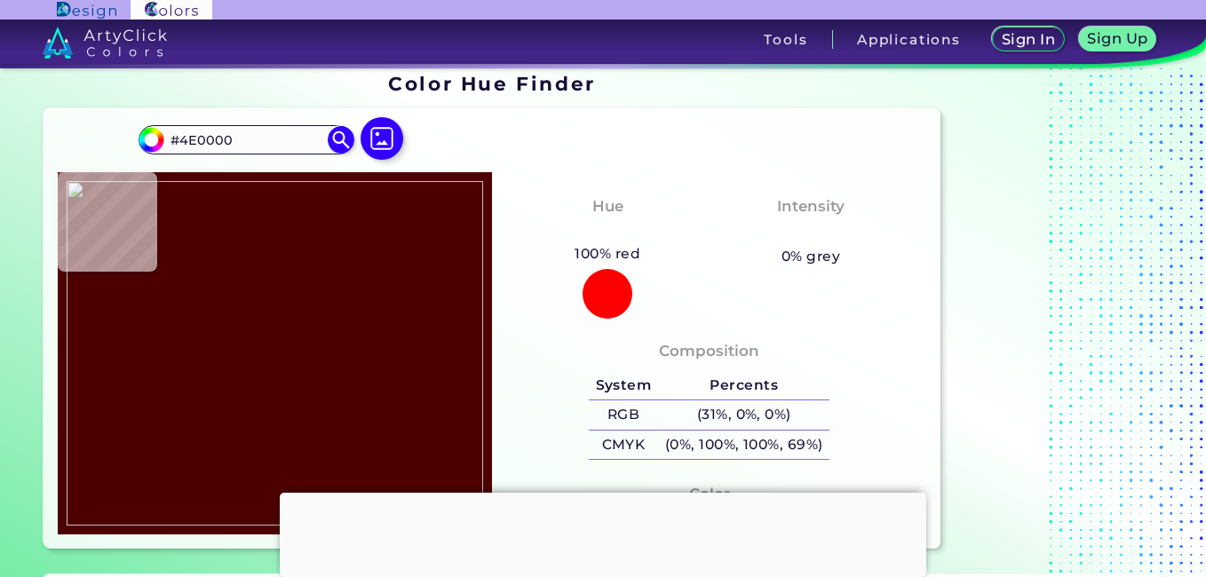
type input "#4D0000"
type input "#4e0000"
type input "#4E0000"
type input "#4f0101"
type input "#4F0101"
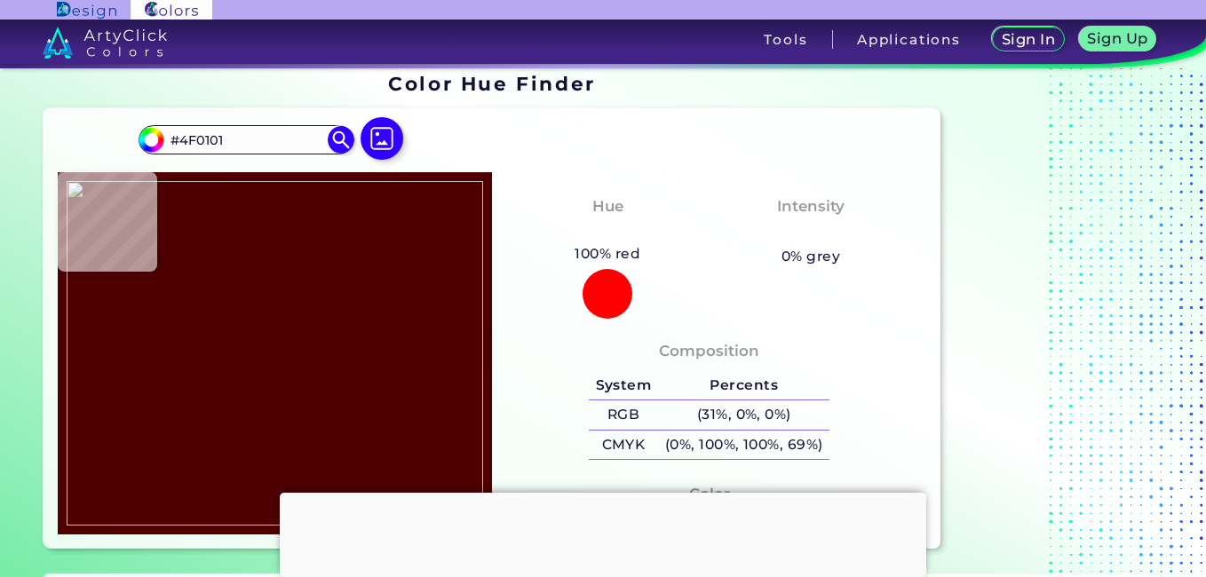
type input "#4e0000"
type input "#4E0000"
type input "#4f0000"
type input "#4F0000"
type input "#520100"
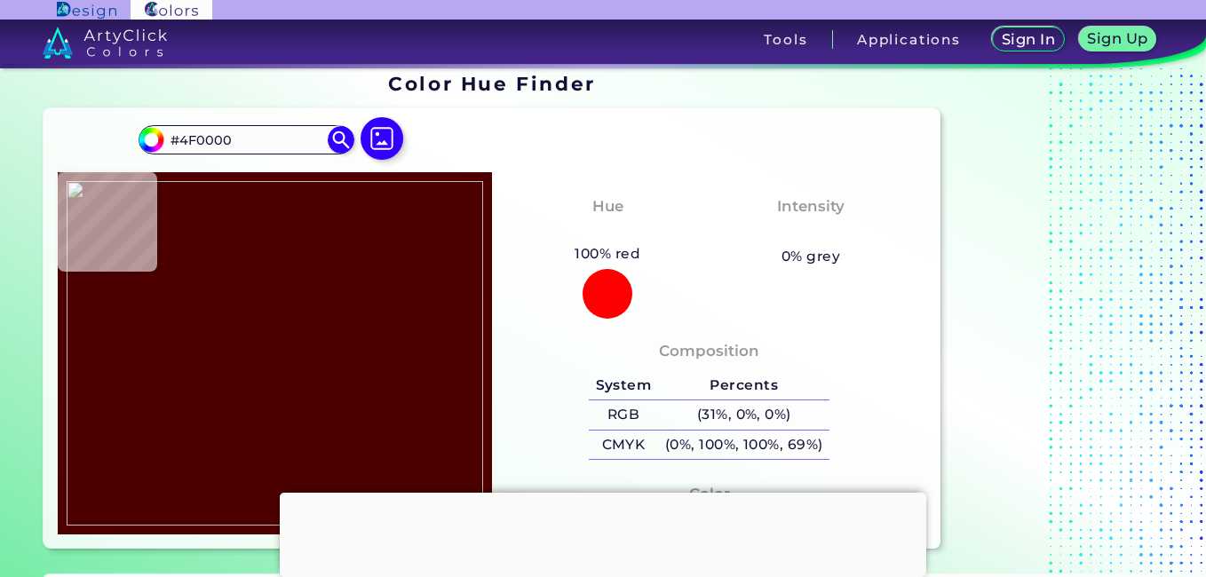
type input "#520100"
type input "#510000"
click at [368, 274] on img at bounding box center [275, 353] width 417 height 345
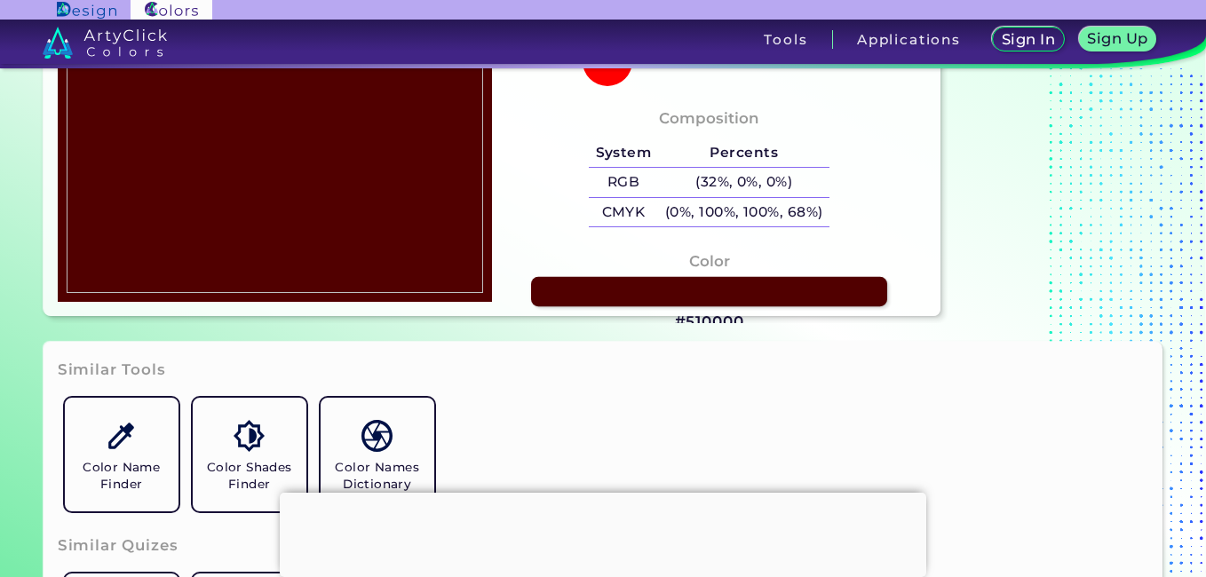
scroll to position [247, 0]
click at [642, 293] on link at bounding box center [709, 290] width 356 height 29
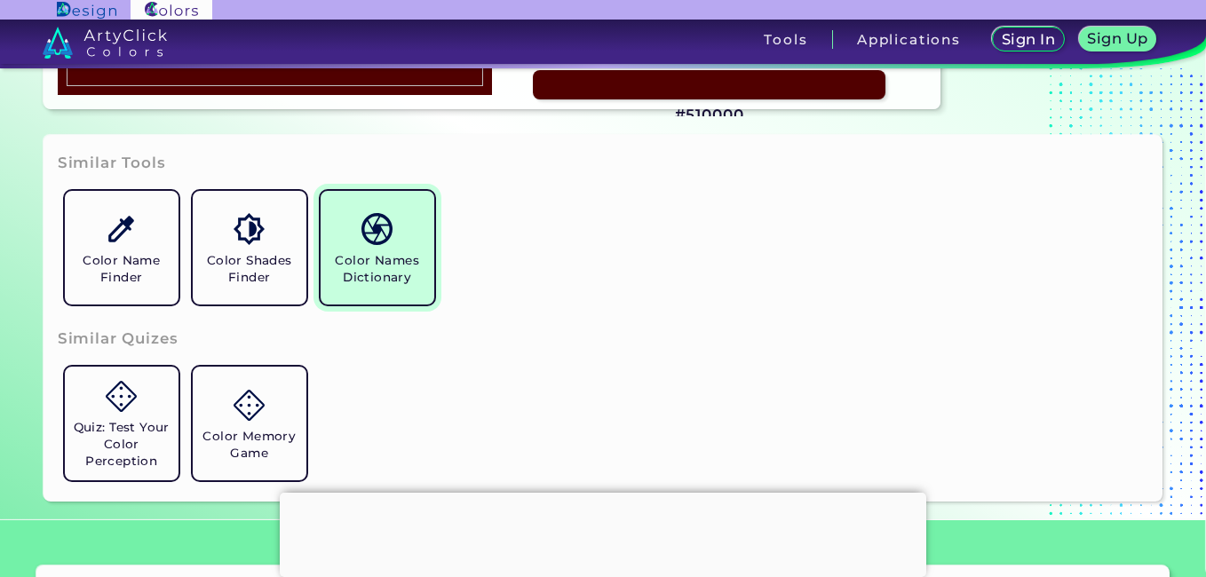
scroll to position [454, 0]
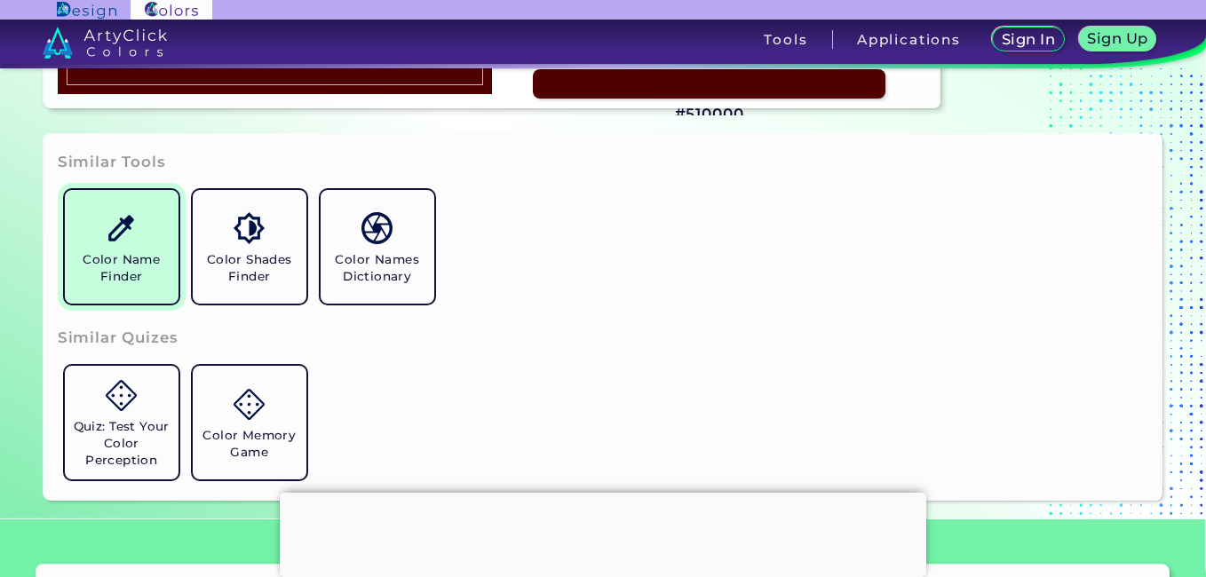
click at [147, 276] on h5 "Color Name Finder" at bounding box center [121, 268] width 99 height 34
